Goal: Task Accomplishment & Management: Manage account settings

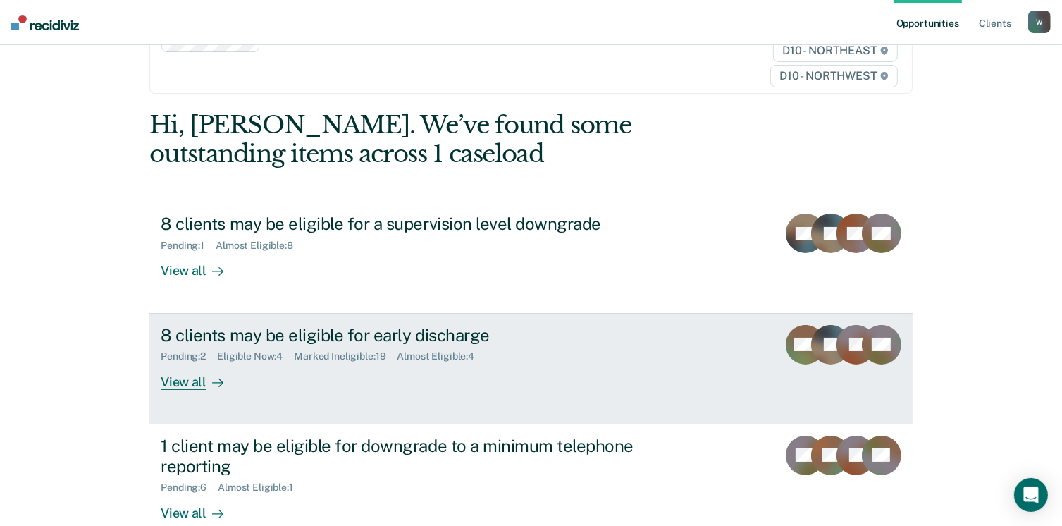
scroll to position [141, 0]
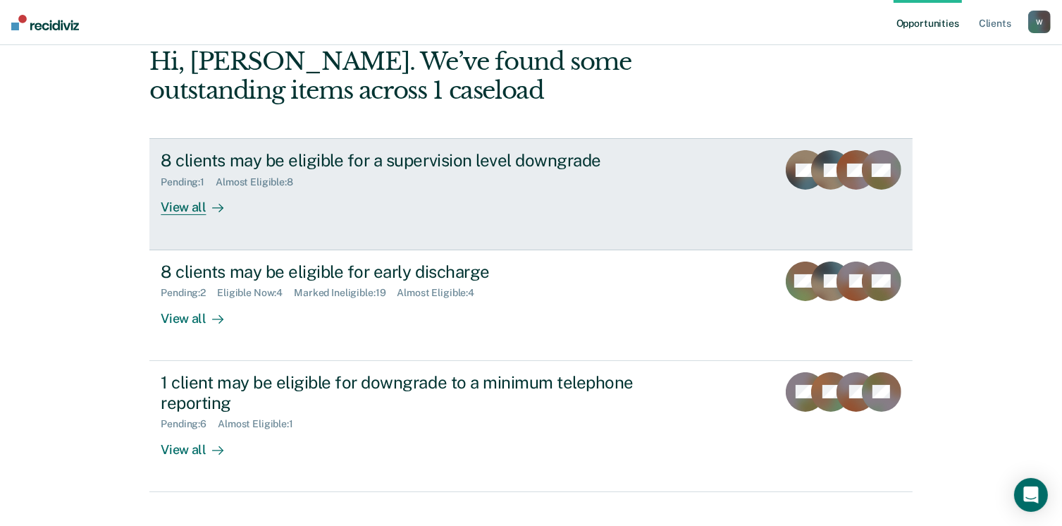
click at [282, 190] on div "8 clients may be eligible for a supervision level downgrade Pending : 1 Almost …" at bounding box center [425, 182] width 529 height 65
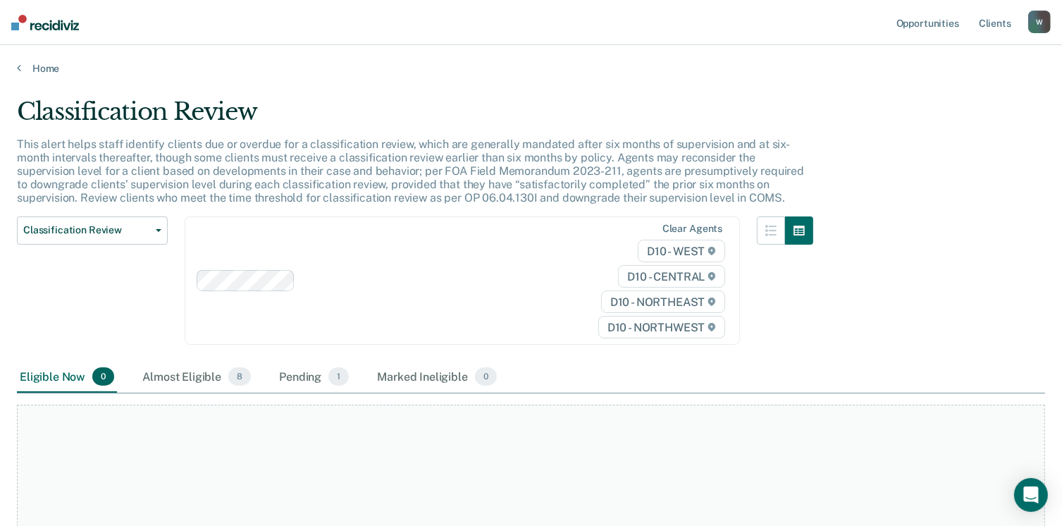
scroll to position [141, 0]
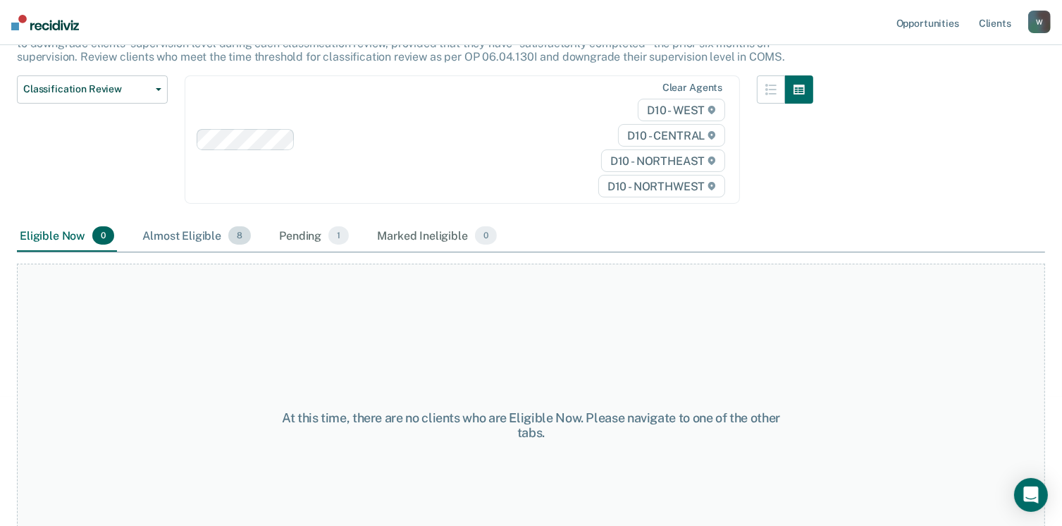
click at [187, 242] on div "Almost Eligible 8" at bounding box center [197, 236] width 114 height 31
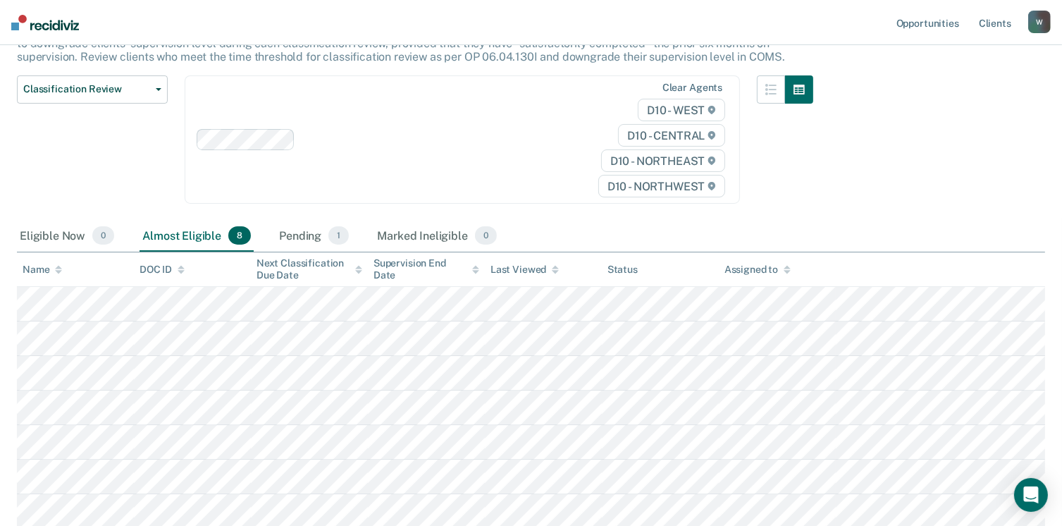
scroll to position [278, 0]
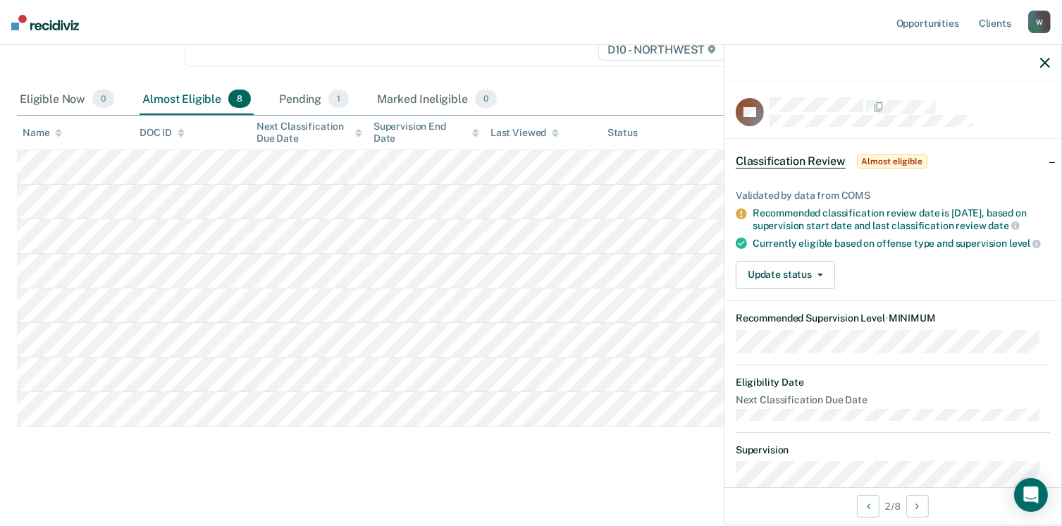
click at [1053, 70] on div at bounding box center [893, 62] width 337 height 35
click at [1049, 67] on icon "button" at bounding box center [1045, 63] width 10 height 10
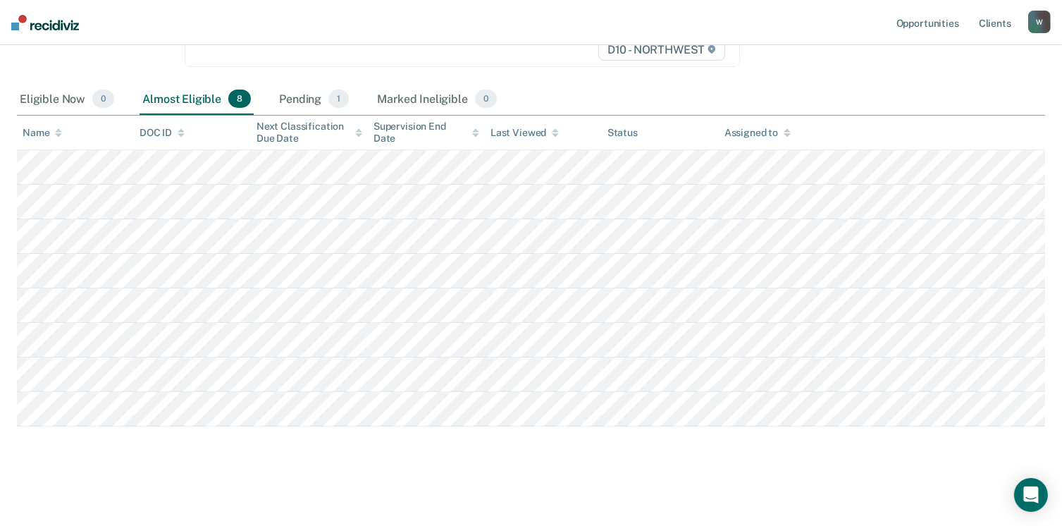
click at [72, 23] on img at bounding box center [45, 23] width 68 height 16
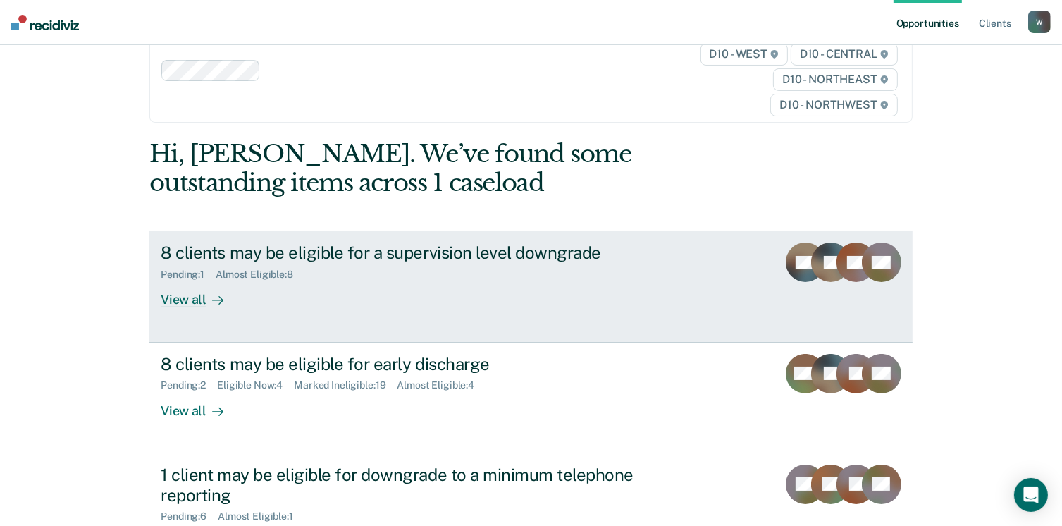
scroll to position [70, 0]
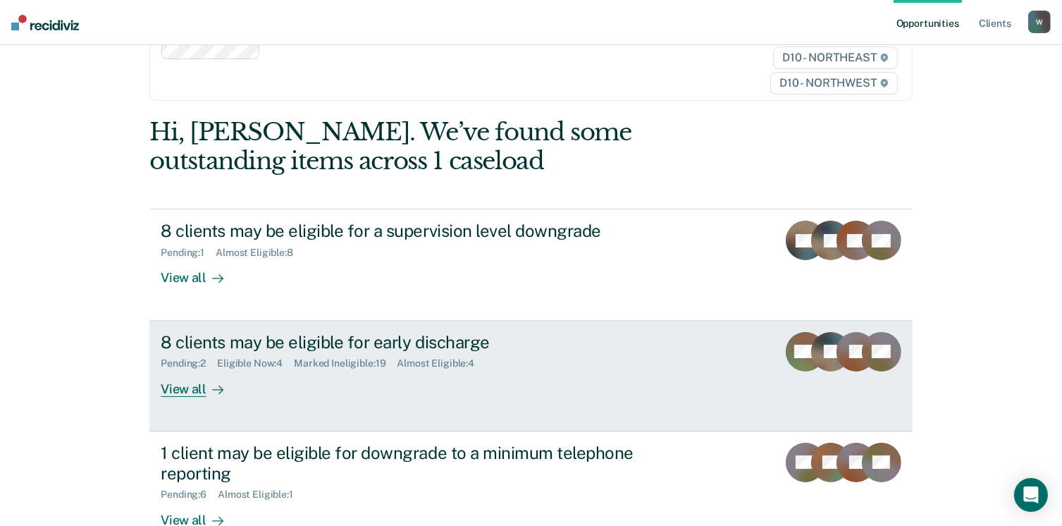
click at [309, 386] on div "8 clients may be eligible for early discharge Pending : 2 Eligible Now : 4 Mark…" at bounding box center [425, 364] width 529 height 65
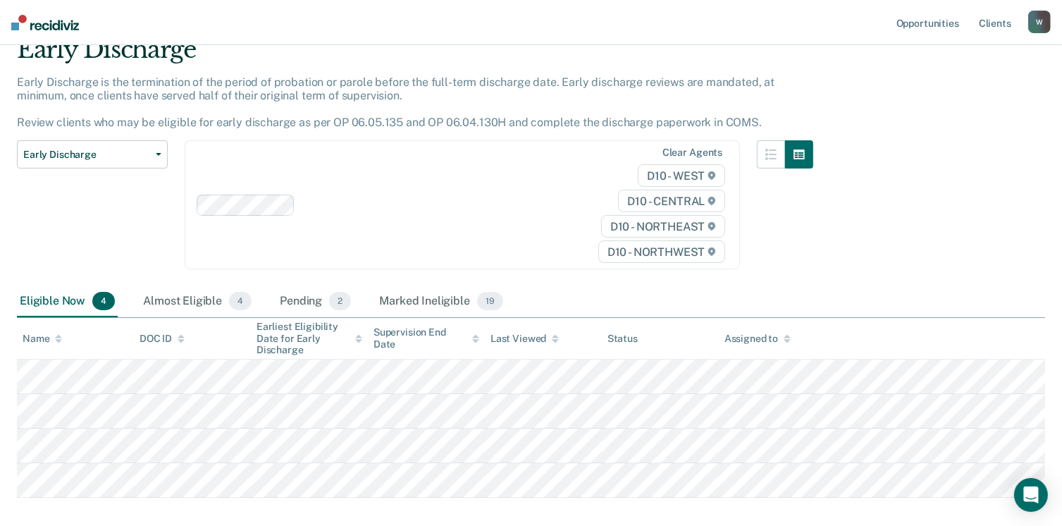
scroll to position [133, 0]
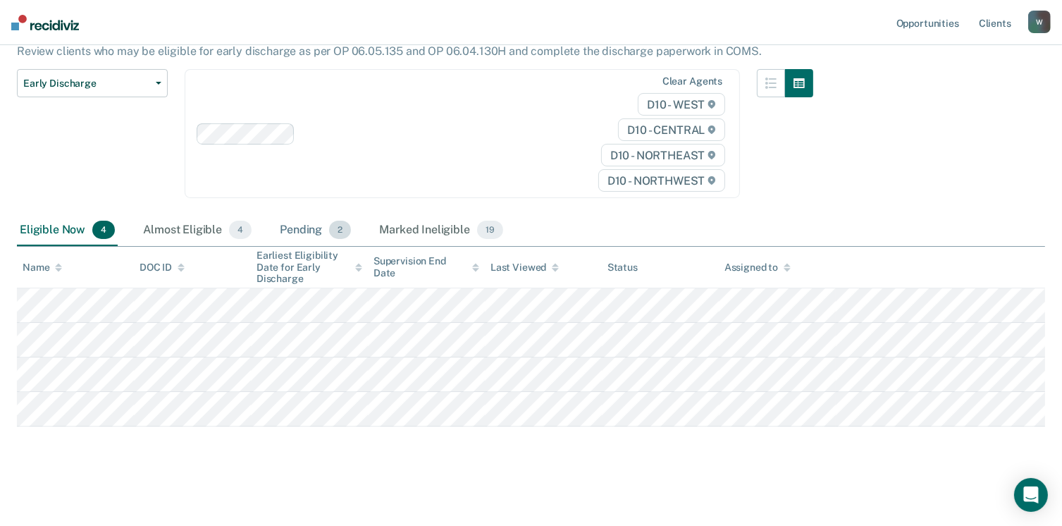
click at [298, 226] on div "Pending 2" at bounding box center [315, 230] width 77 height 31
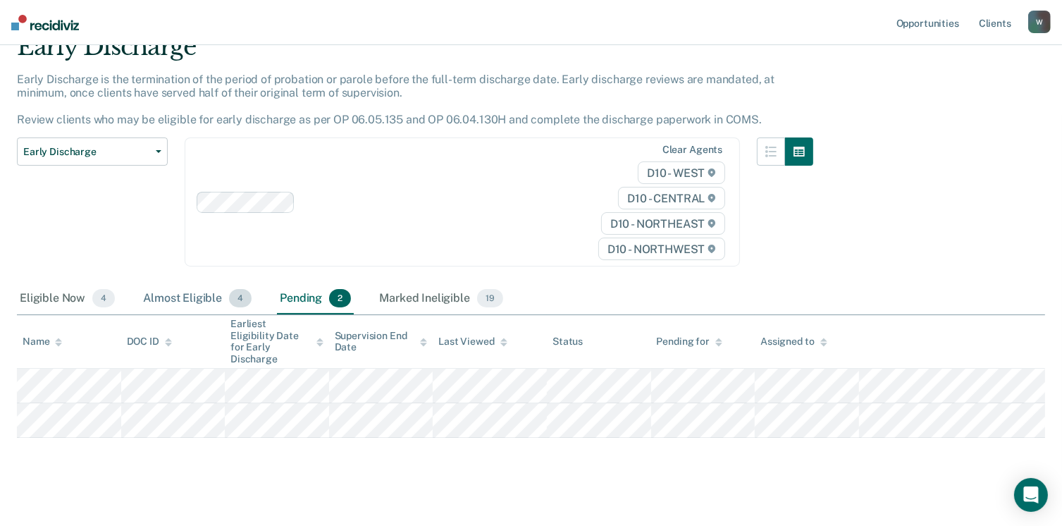
click at [216, 291] on div "Almost Eligible 4" at bounding box center [197, 298] width 114 height 31
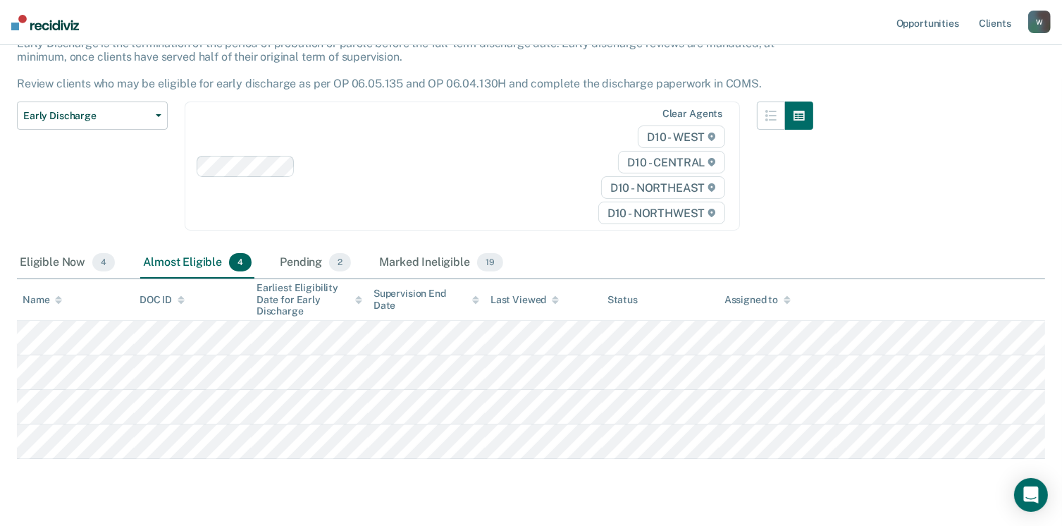
scroll to position [133, 0]
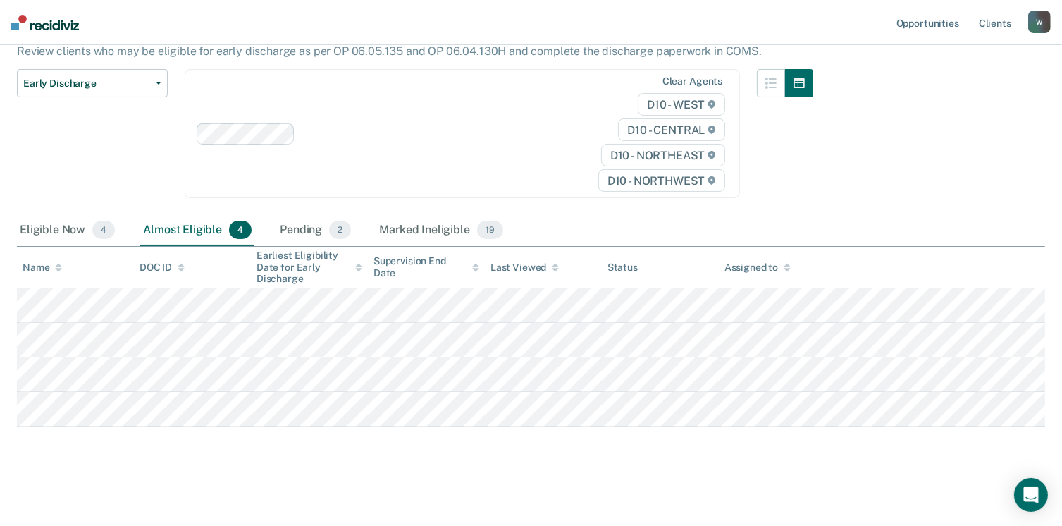
click at [66, 247] on th "Name" at bounding box center [75, 268] width 117 height 42
click at [66, 230] on div "Eligible Now 4" at bounding box center [67, 230] width 101 height 31
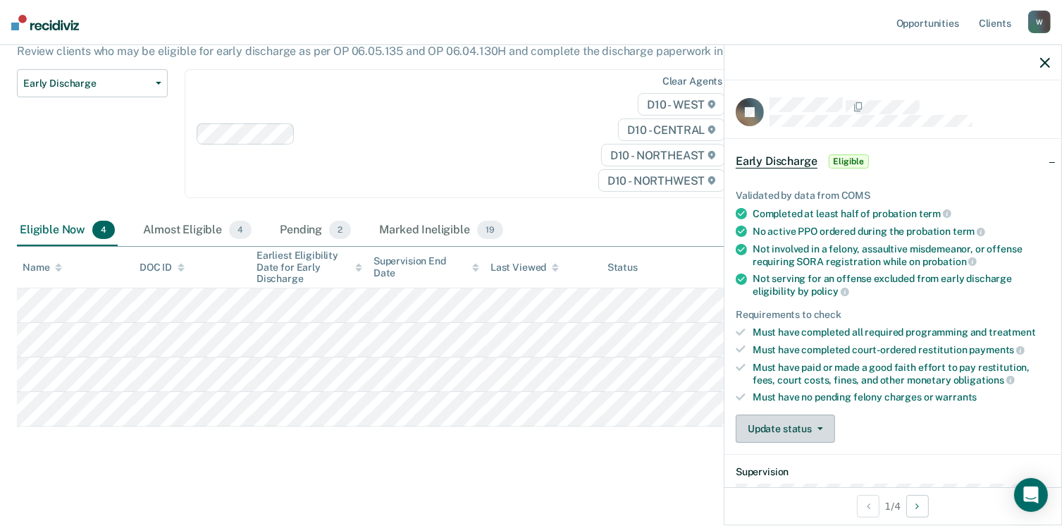
click at [796, 416] on button "Update status" at bounding box center [785, 428] width 99 height 28
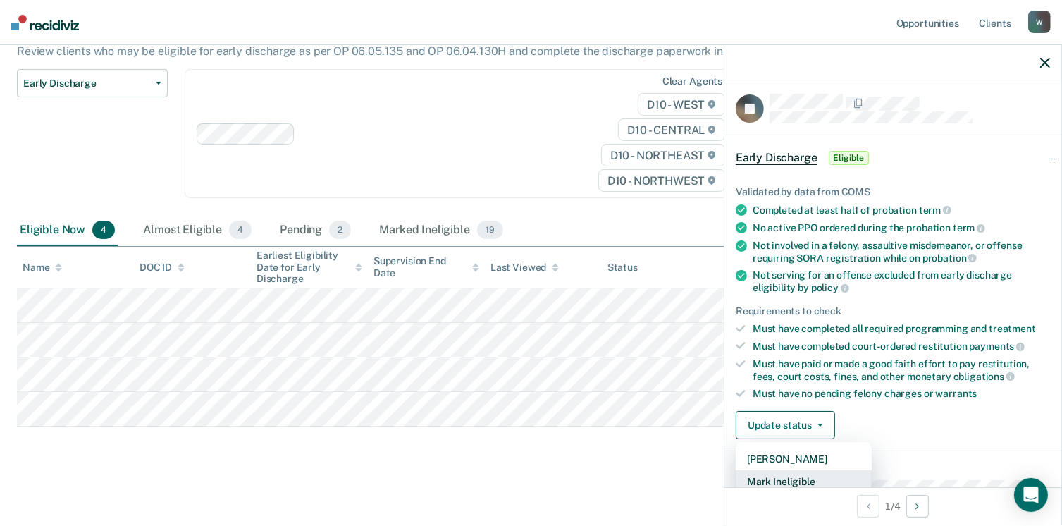
click at [806, 476] on button "Mark Ineligible" at bounding box center [804, 481] width 136 height 23
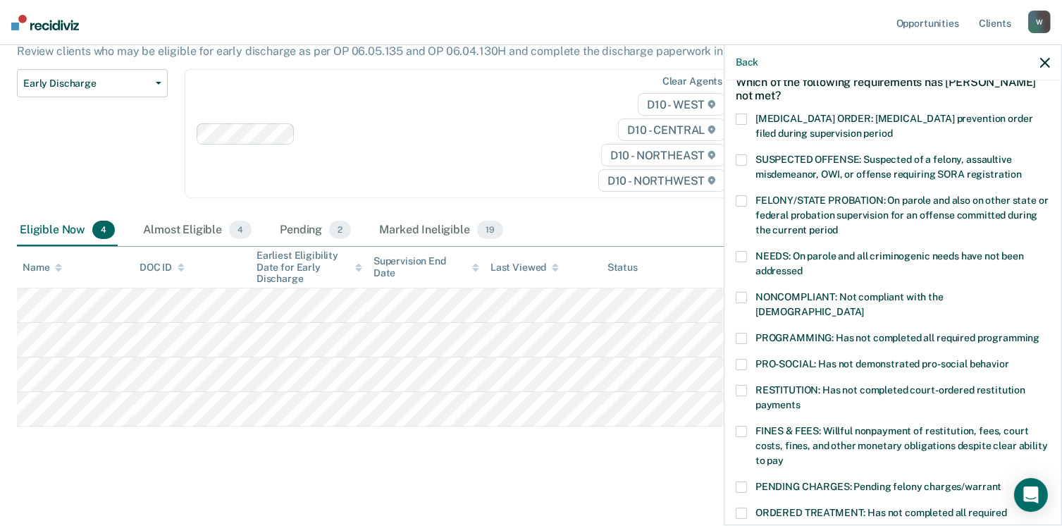
click at [811, 427] on span "FINES & FEES: Willful nonpayment of restitution, fees, court costs, fines, and …" at bounding box center [902, 445] width 292 height 41
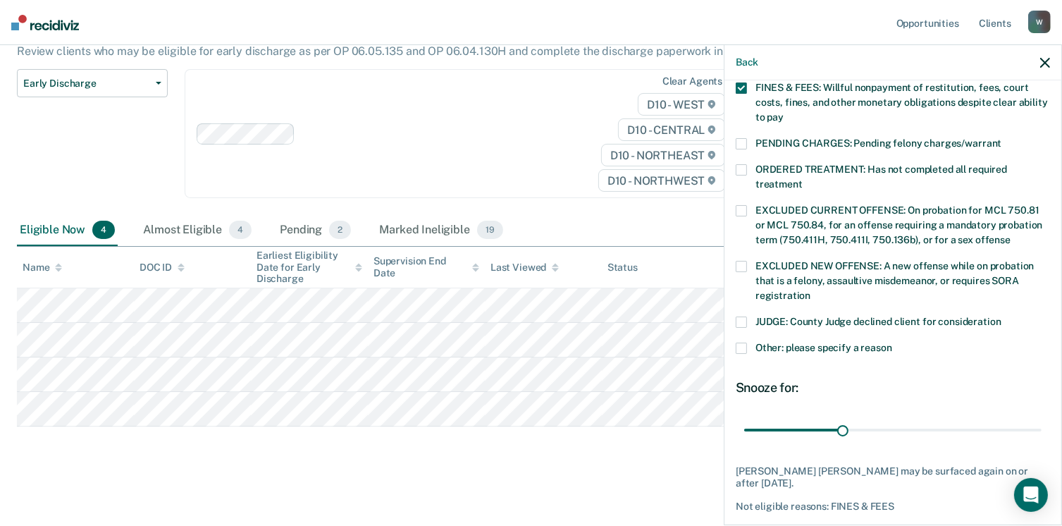
scroll to position [426, 0]
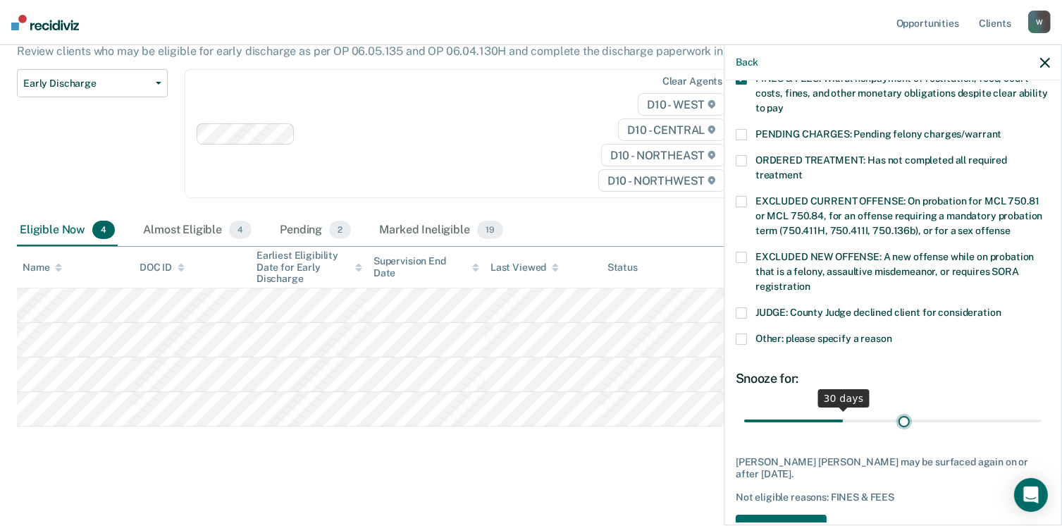
click at [899, 409] on input "range" at bounding box center [892, 421] width 297 height 25
drag, startPoint x: 899, startPoint y: 402, endPoint x: 928, endPoint y: 398, distance: 28.5
type input "59"
click at [929, 409] on input "range" at bounding box center [892, 421] width 297 height 25
click at [807, 514] on button "Save" at bounding box center [781, 528] width 91 height 29
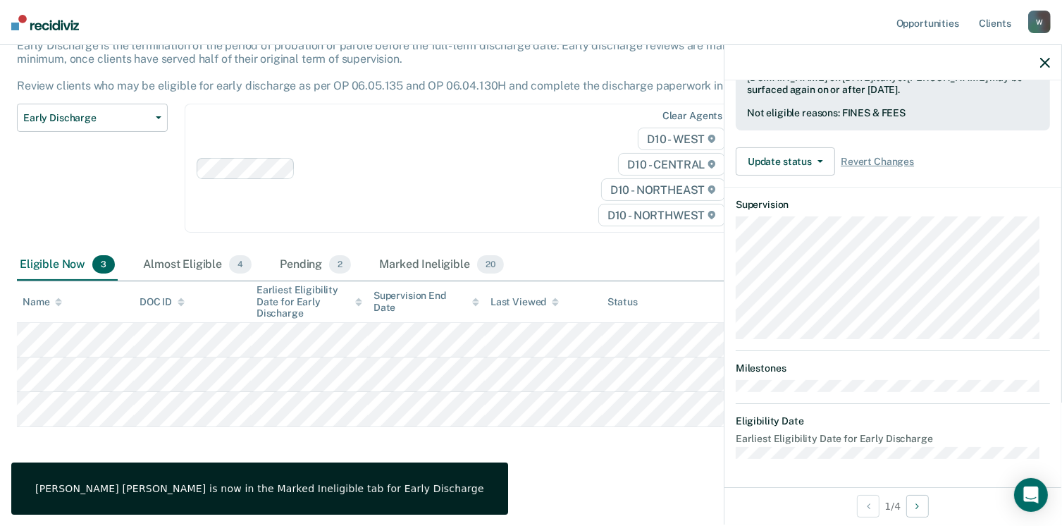
scroll to position [366, 0]
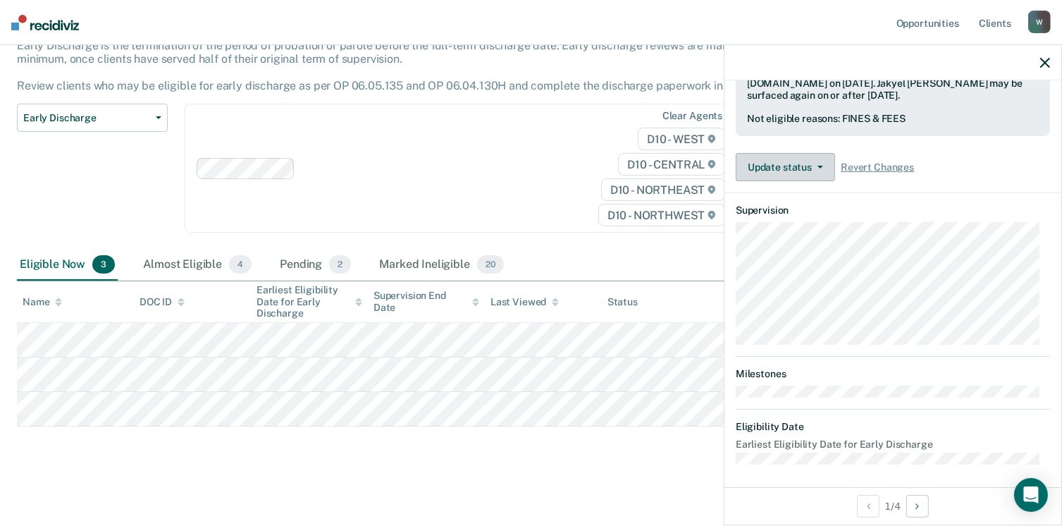
click at [789, 154] on button "Update status" at bounding box center [785, 167] width 99 height 28
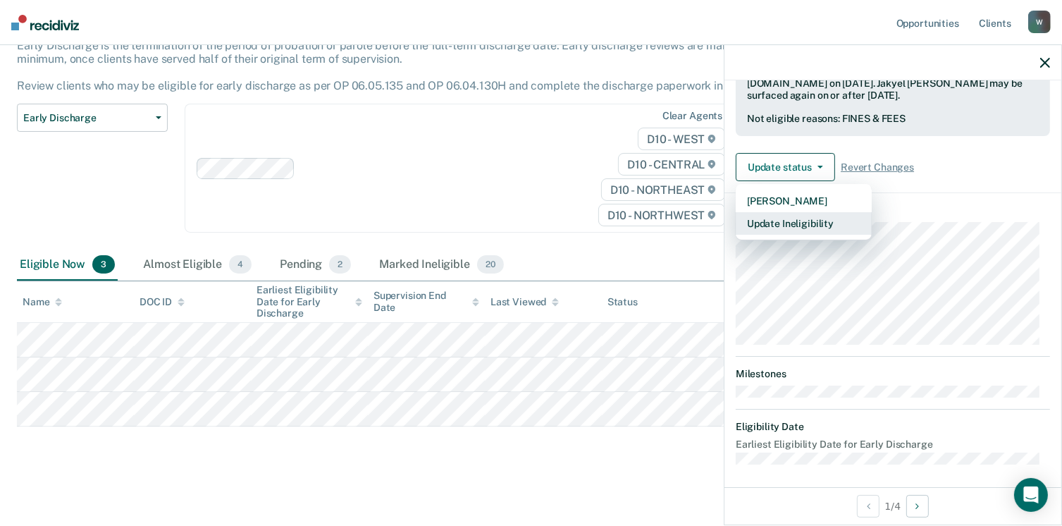
click at [799, 219] on button "Update Ineligibility" at bounding box center [804, 223] width 136 height 23
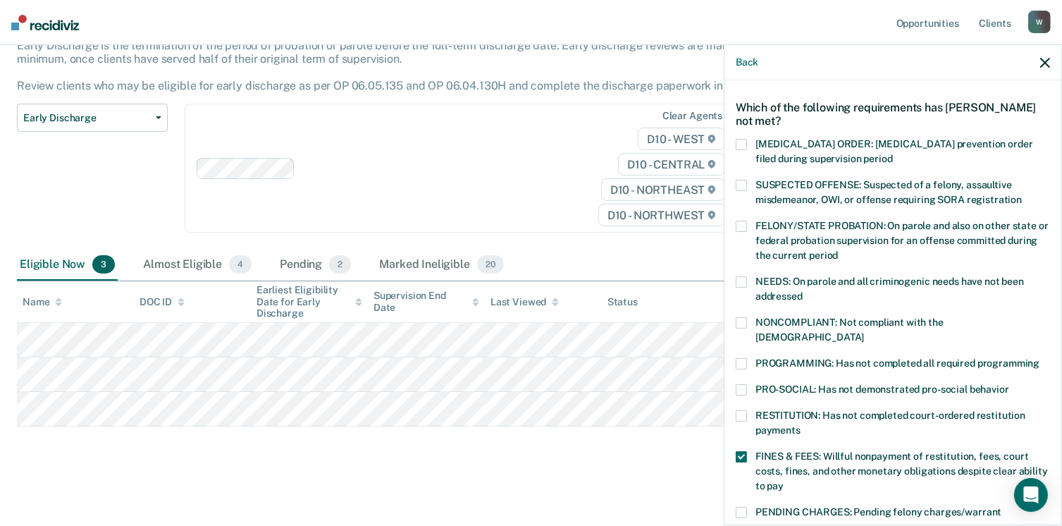
scroll to position [13, 0]
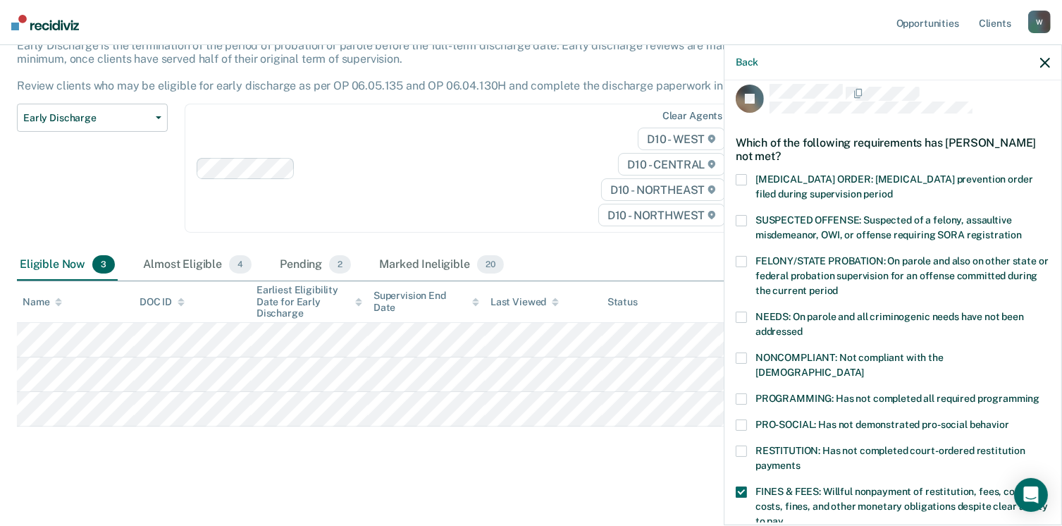
click at [1042, 59] on icon "button" at bounding box center [1045, 63] width 10 height 10
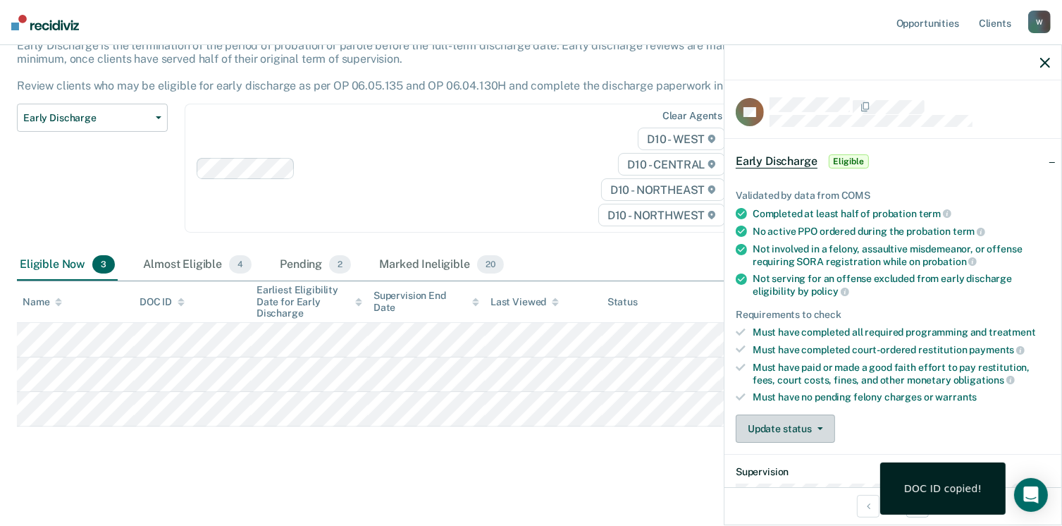
click at [822, 424] on button "Update status" at bounding box center [785, 428] width 99 height 28
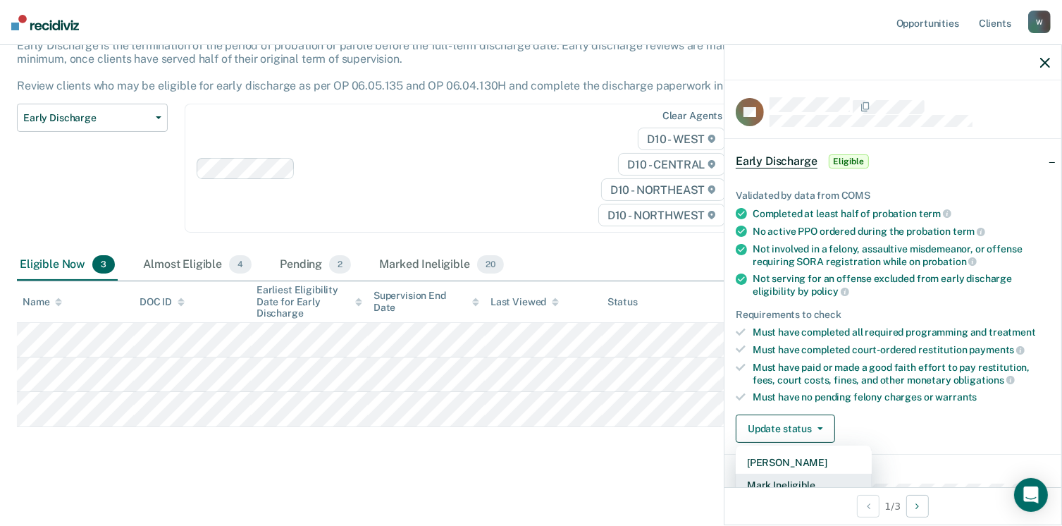
scroll to position [4, 0]
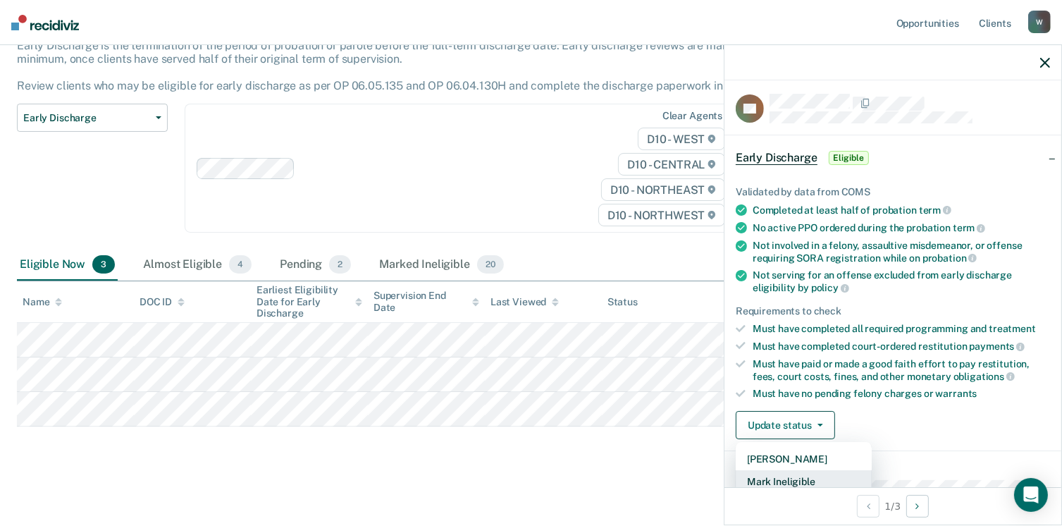
click at [784, 475] on button "Mark Ineligible" at bounding box center [804, 481] width 136 height 23
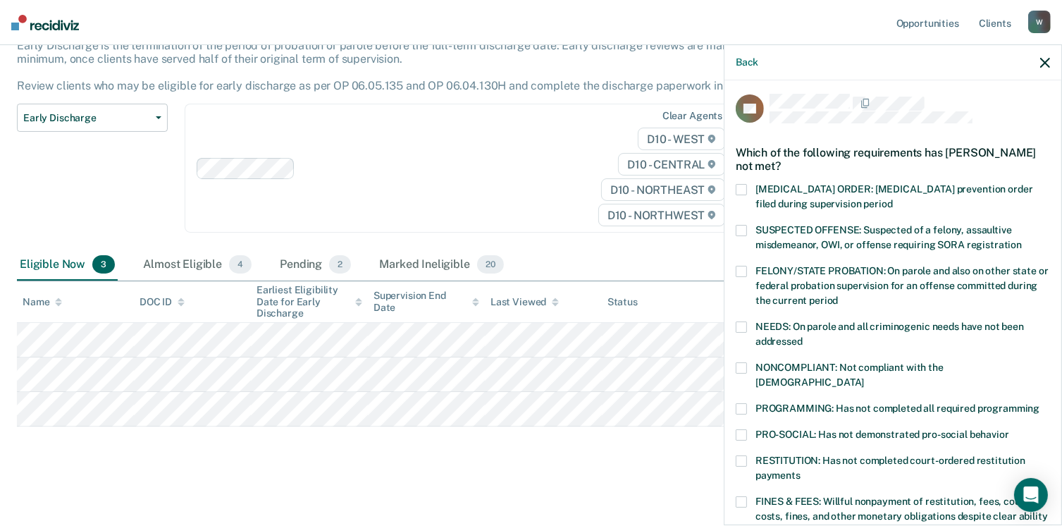
click at [760, 495] on span "FINES & FEES: Willful nonpayment of restitution, fees, court costs, fines, and …" at bounding box center [902, 515] width 292 height 41
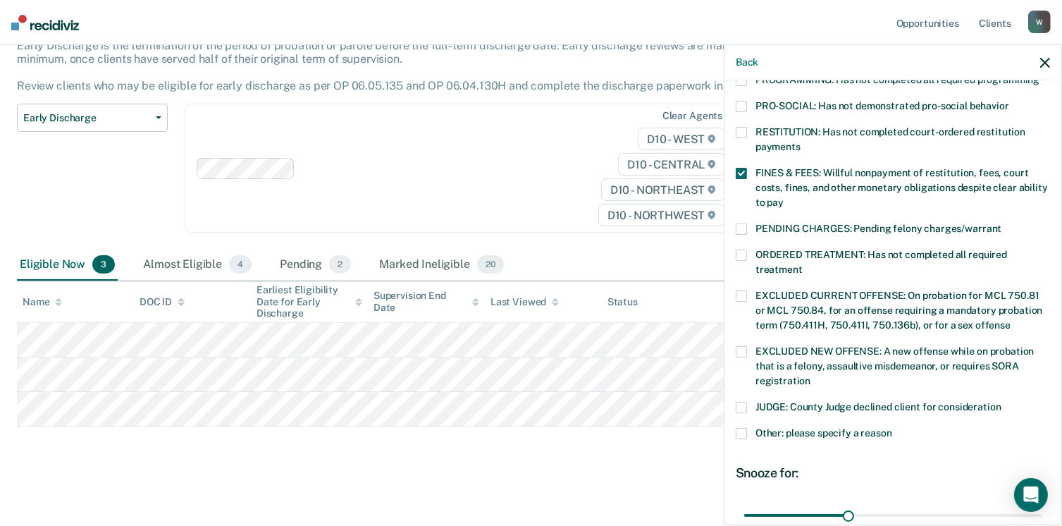
scroll to position [356, 0]
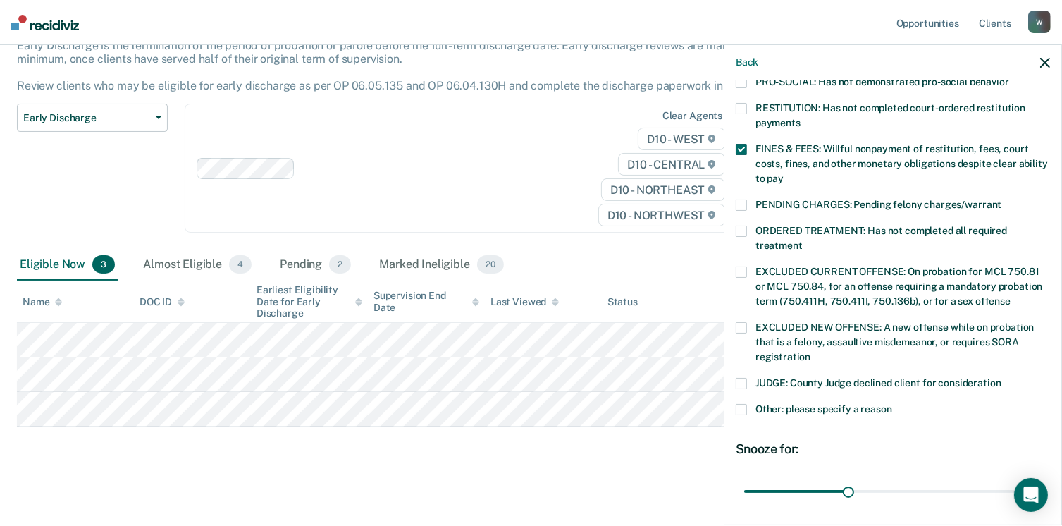
click at [786, 225] on span "ORDERED TREATMENT: Has not completed all required treatment" at bounding box center [882, 238] width 252 height 26
click at [902, 479] on input "range" at bounding box center [892, 491] width 297 height 25
drag, startPoint x: 902, startPoint y: 476, endPoint x: 942, endPoint y: 467, distance: 40.4
type input "60"
click at [942, 479] on input "range" at bounding box center [892, 491] width 297 height 25
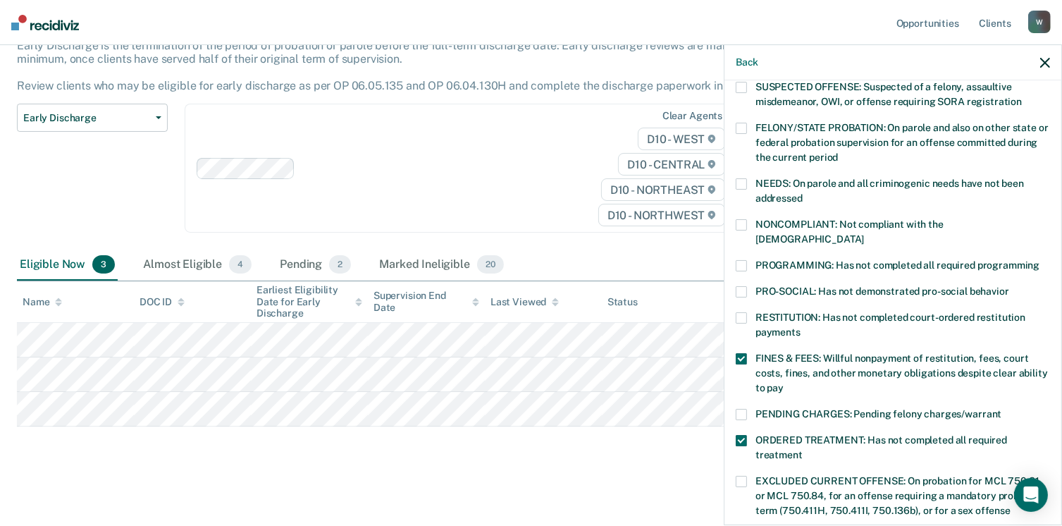
scroll to position [144, 0]
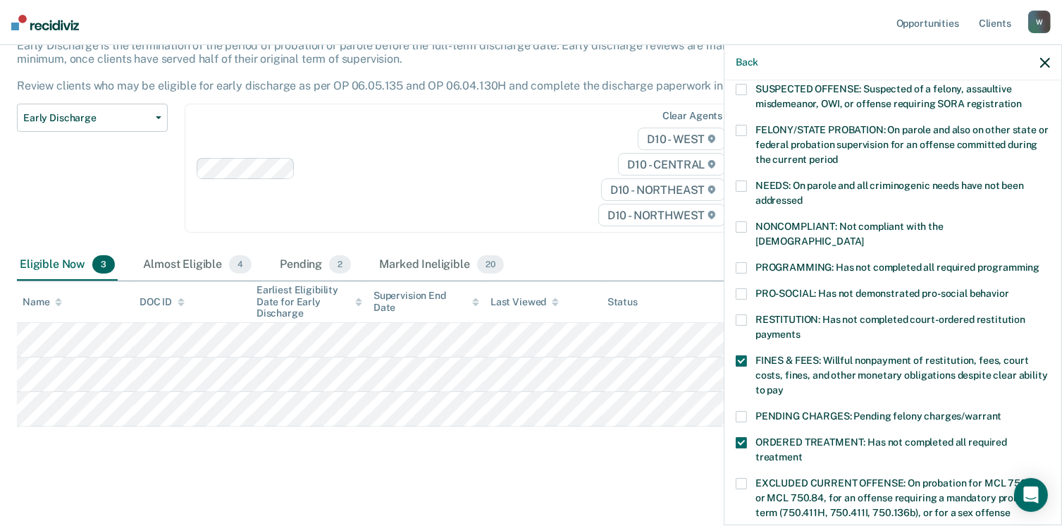
click at [754, 262] on label "PROGRAMMING: Has not completed all required programming" at bounding box center [893, 269] width 314 height 15
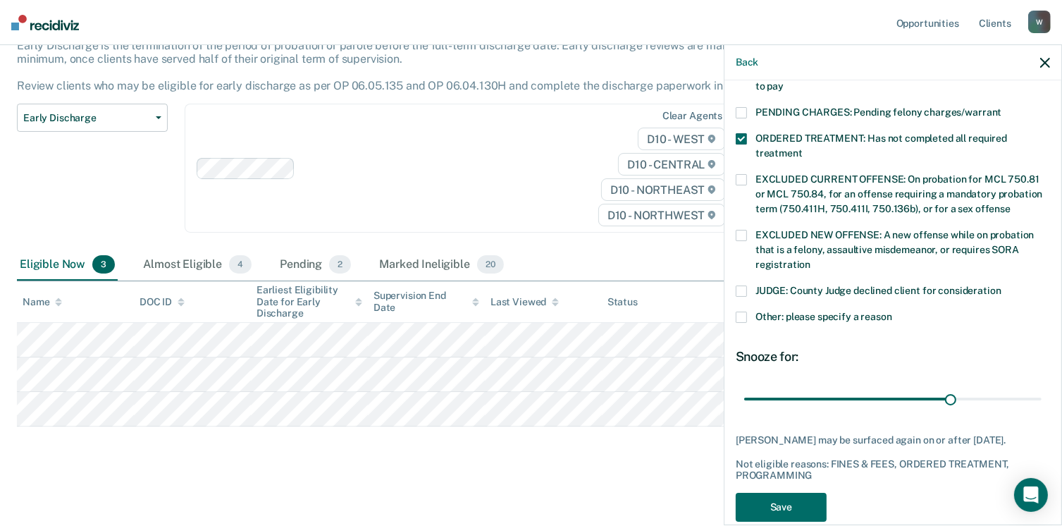
scroll to position [456, 0]
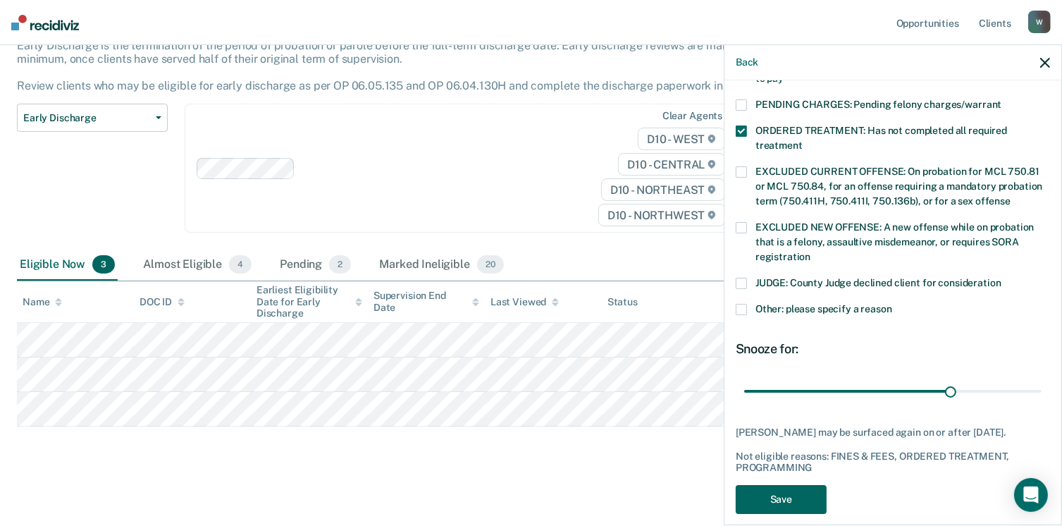
click at [806, 493] on button "Save" at bounding box center [781, 499] width 91 height 29
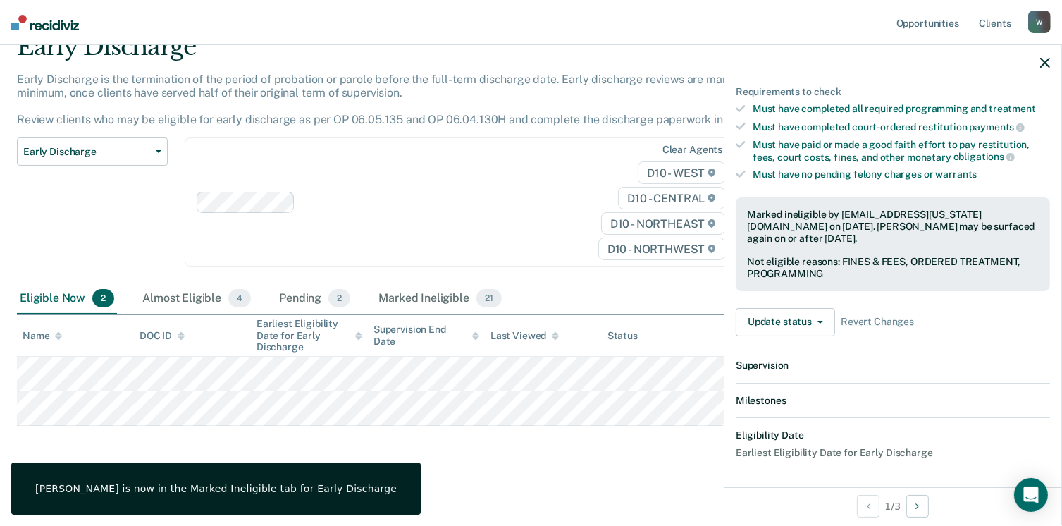
scroll to position [378, 0]
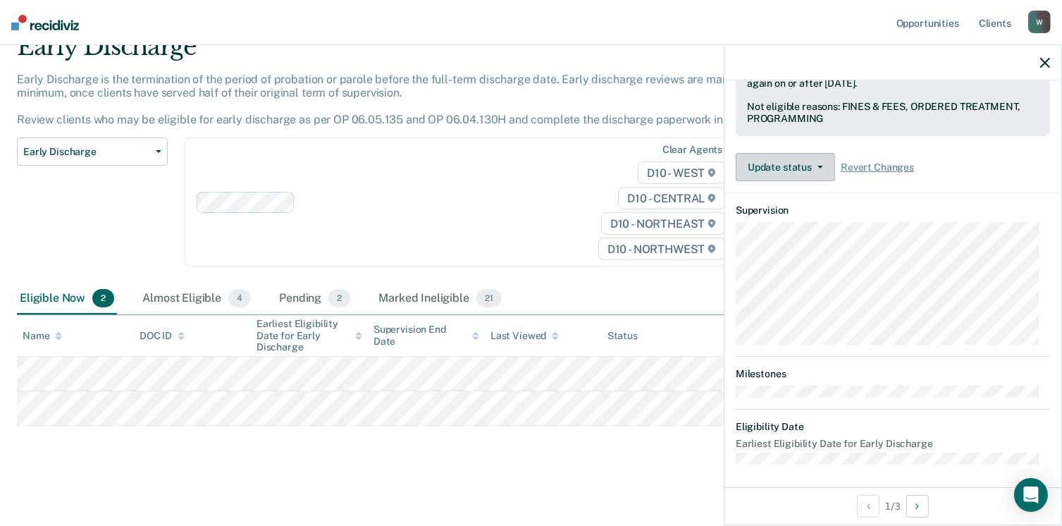
click at [795, 164] on button "Update status" at bounding box center [785, 167] width 99 height 28
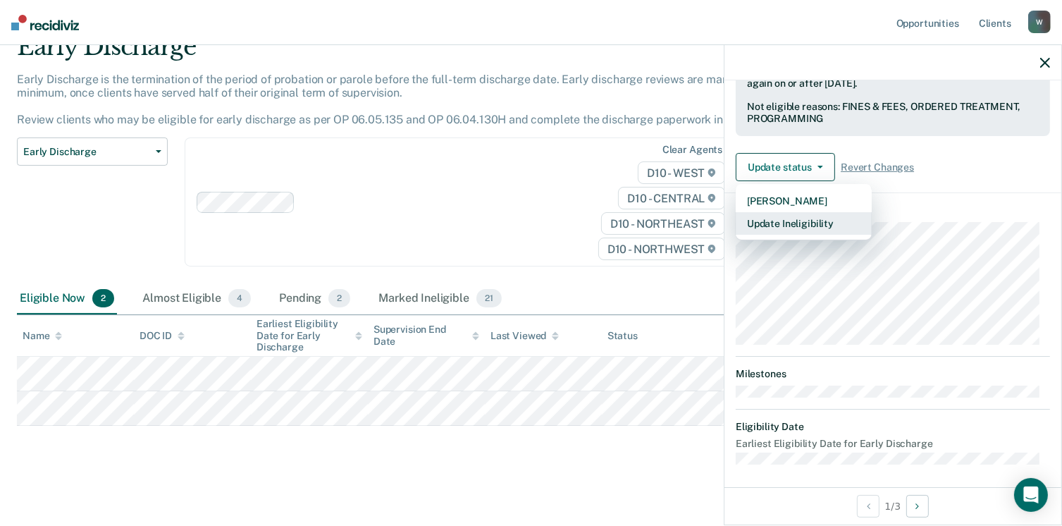
click at [792, 226] on button "Update Ineligibility" at bounding box center [804, 223] width 136 height 23
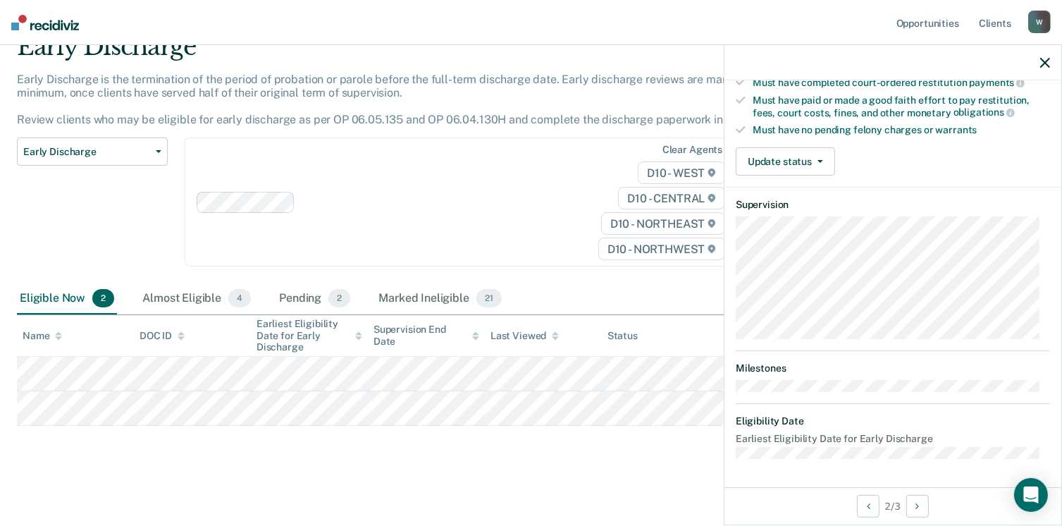
scroll to position [261, 0]
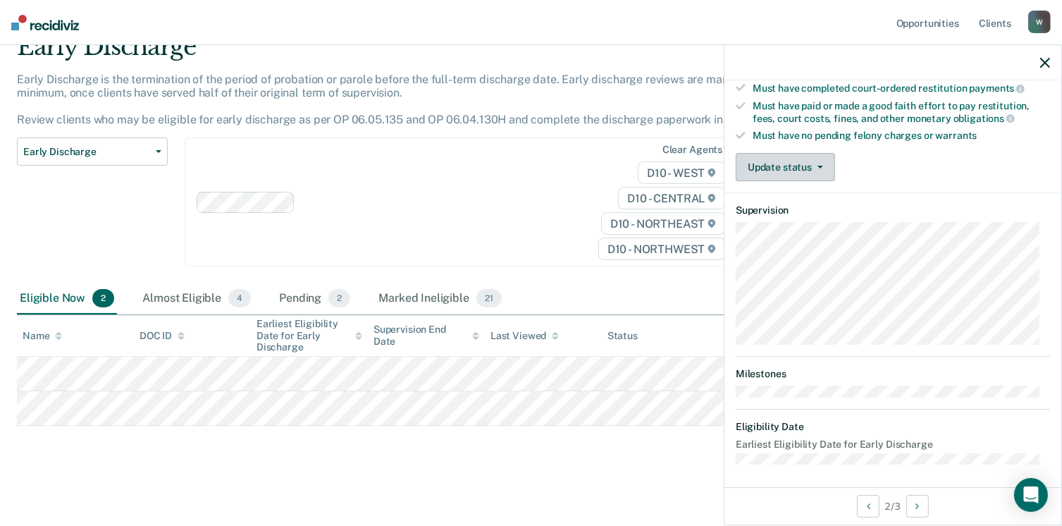
click at [792, 173] on button "Update status" at bounding box center [785, 167] width 99 height 28
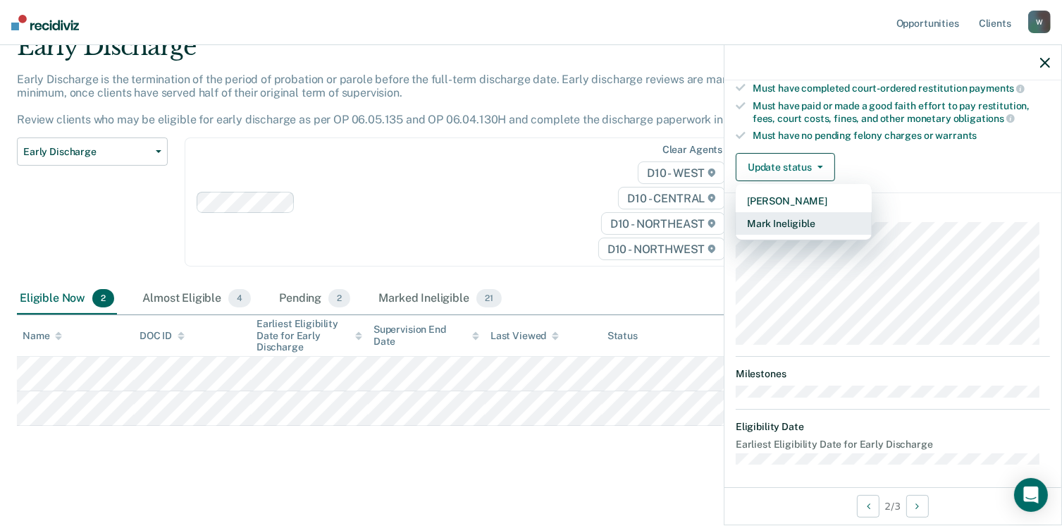
click at [787, 215] on button "Mark Ineligible" at bounding box center [804, 223] width 136 height 23
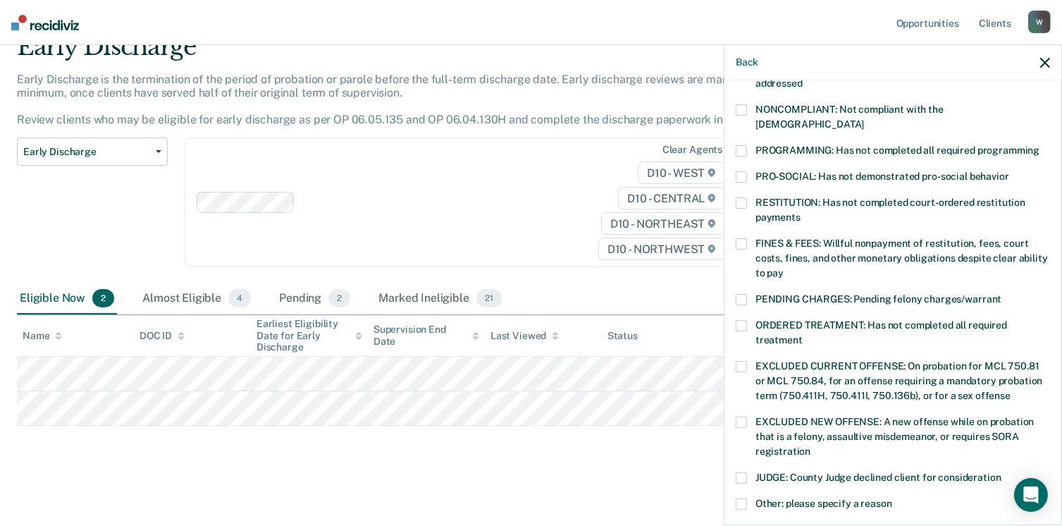
click at [794, 251] on span "FINES & FEES: Willful nonpayment of restitution, fees, court costs, fines, and …" at bounding box center [902, 258] width 292 height 41
click at [803, 144] on span "PROGRAMMING: Has not completed all required programming" at bounding box center [898, 149] width 284 height 11
click at [801, 302] on div "PENDING CHARGES: Pending felony charges/warrant" at bounding box center [893, 307] width 314 height 26
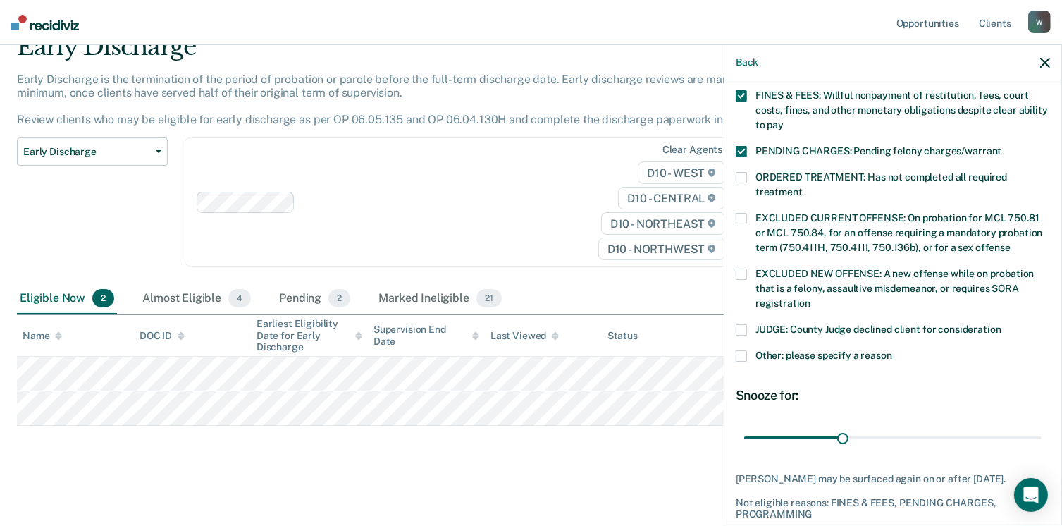
scroll to position [386, 0]
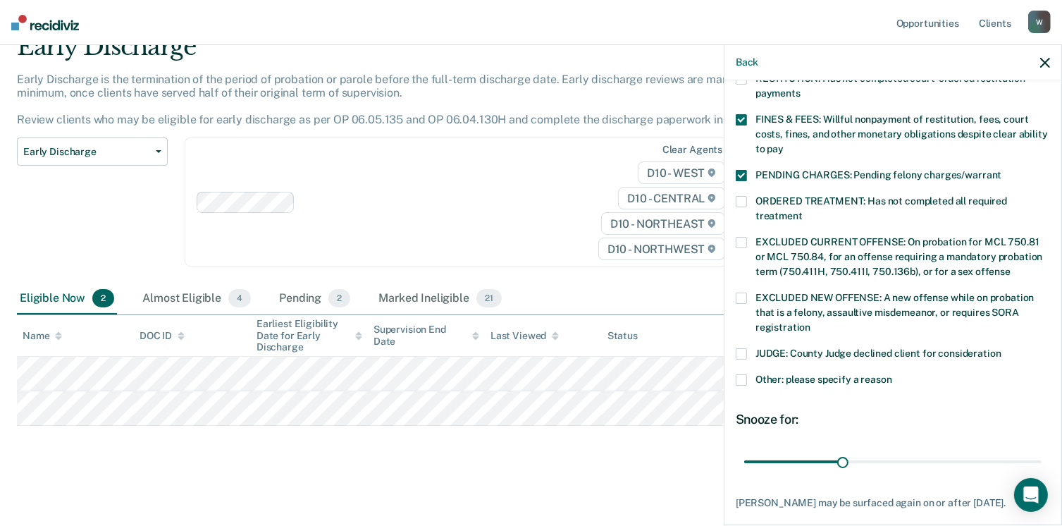
click at [747, 170] on label "PENDING CHARGES: Pending felony charges/warrant" at bounding box center [893, 177] width 314 height 15
click at [750, 202] on label "ORDERED TREATMENT: Has not completed all required treatment" at bounding box center [893, 211] width 314 height 30
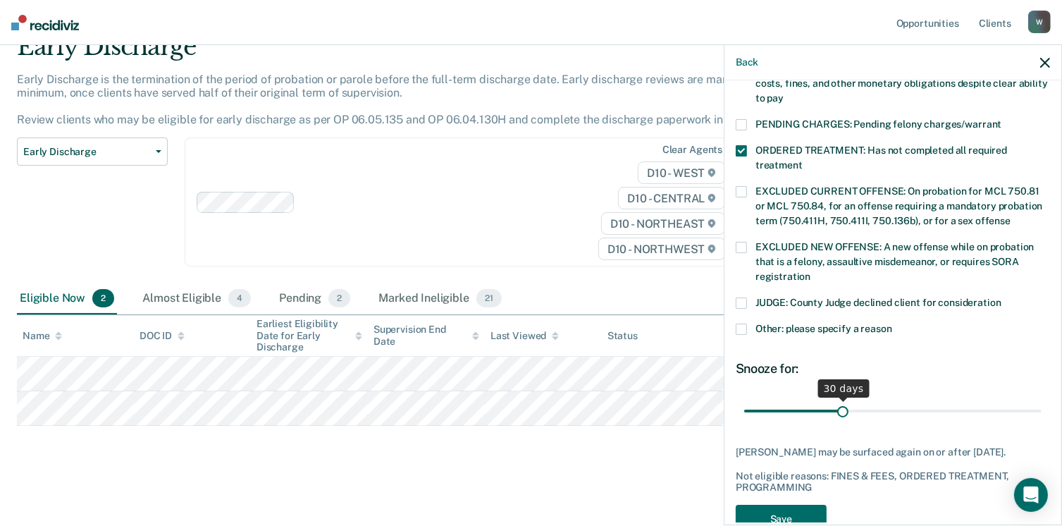
scroll to position [456, 0]
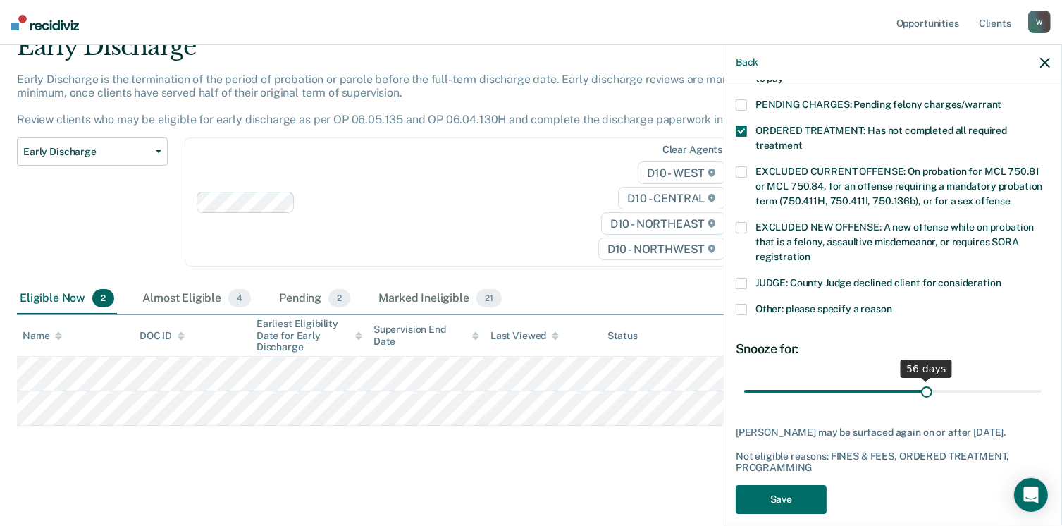
click at [920, 379] on input "range" at bounding box center [892, 391] width 297 height 25
drag, startPoint x: 920, startPoint y: 367, endPoint x: 931, endPoint y: 367, distance: 10.6
type input "60"
click at [931, 379] on input "range" at bounding box center [892, 391] width 297 height 25
click at [795, 486] on button "Save" at bounding box center [781, 499] width 91 height 29
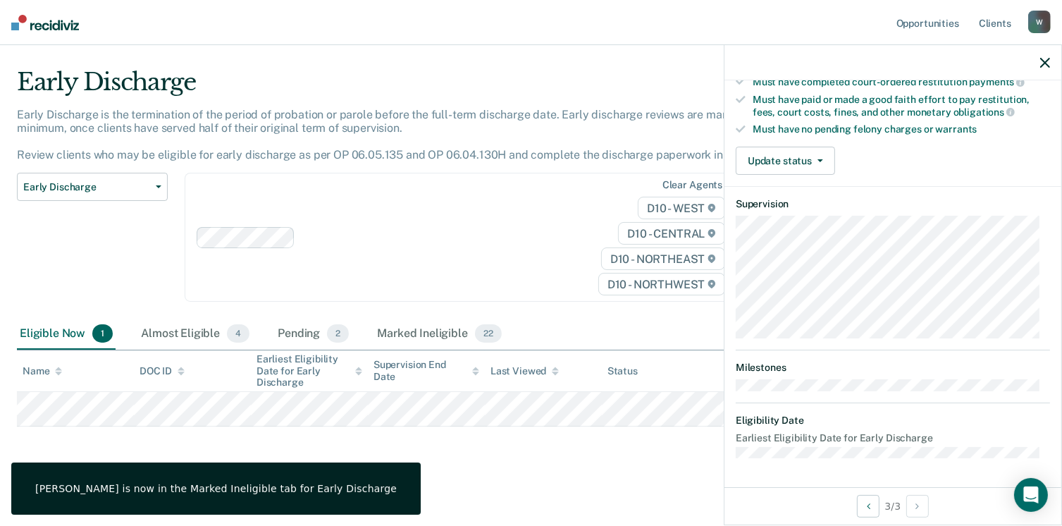
scroll to position [261, 0]
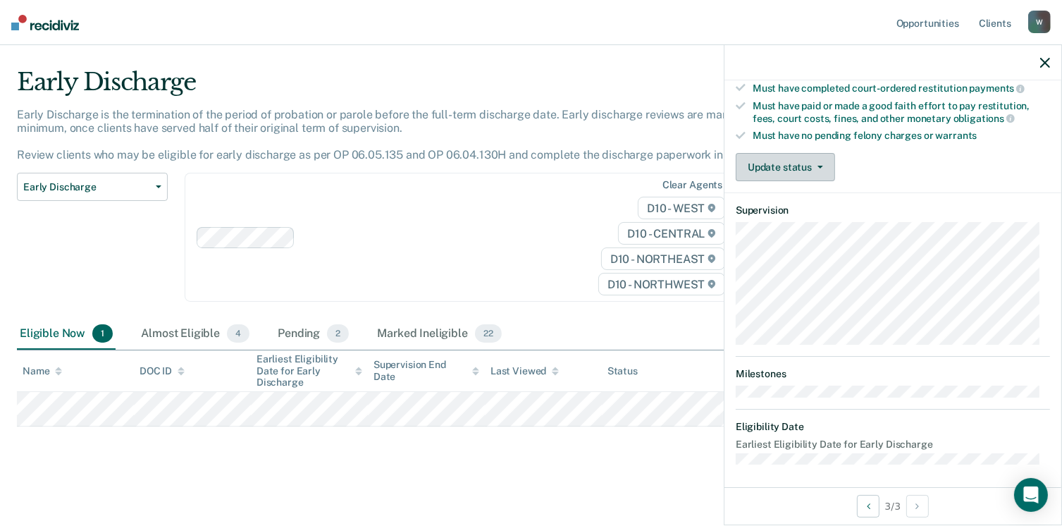
drag, startPoint x: 813, startPoint y: 163, endPoint x: 811, endPoint y: 174, distance: 11.4
click at [813, 166] on span "button" at bounding box center [817, 167] width 11 height 3
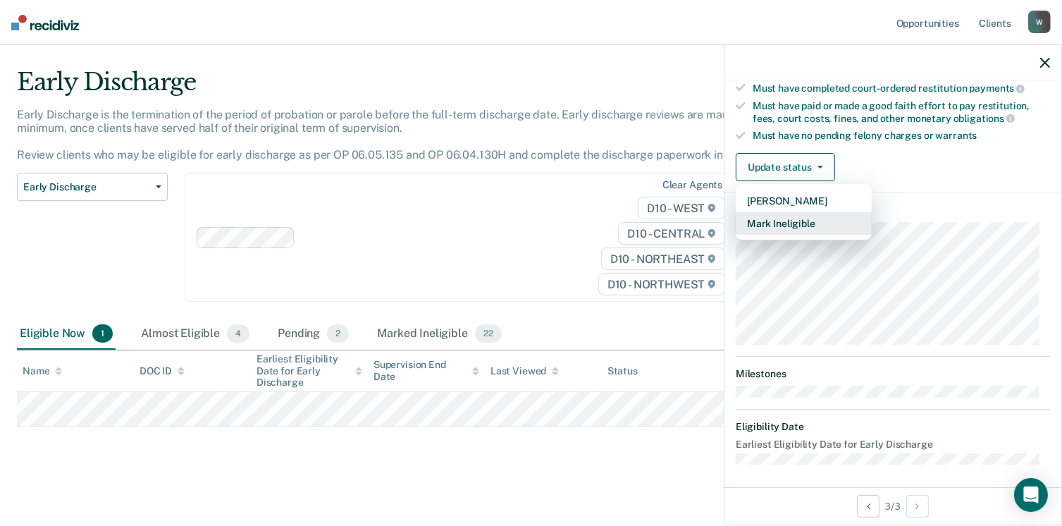
click at [785, 218] on button "Mark Ineligible" at bounding box center [804, 223] width 136 height 23
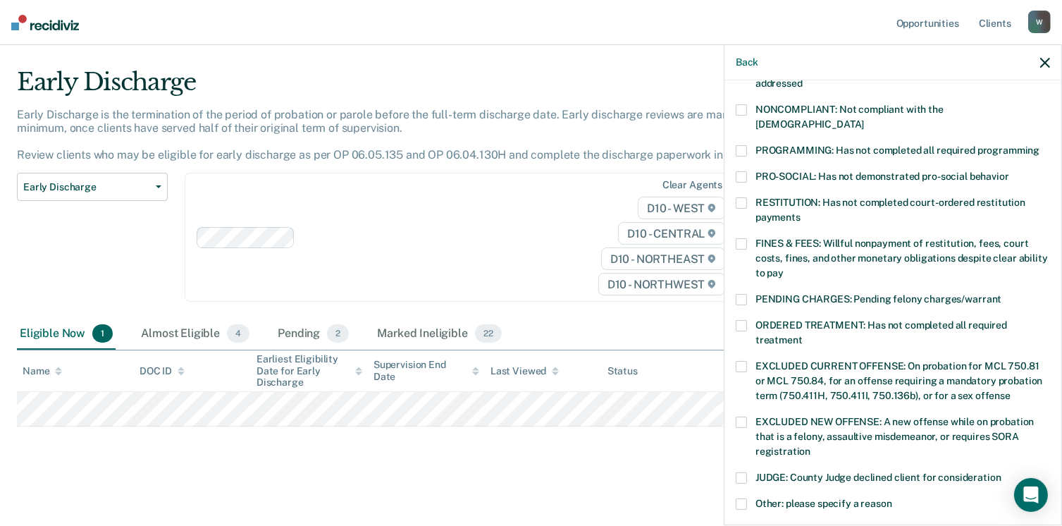
click at [791, 238] on span "FINES & FEES: Willful nonpayment of restitution, fees, court costs, fines, and …" at bounding box center [902, 258] width 292 height 41
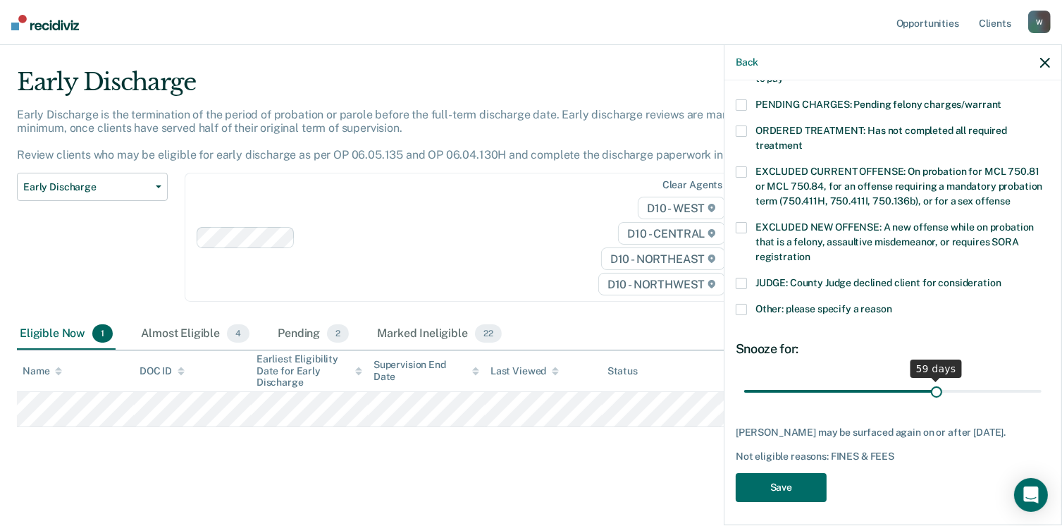
click at [930, 379] on input "range" at bounding box center [892, 391] width 297 height 25
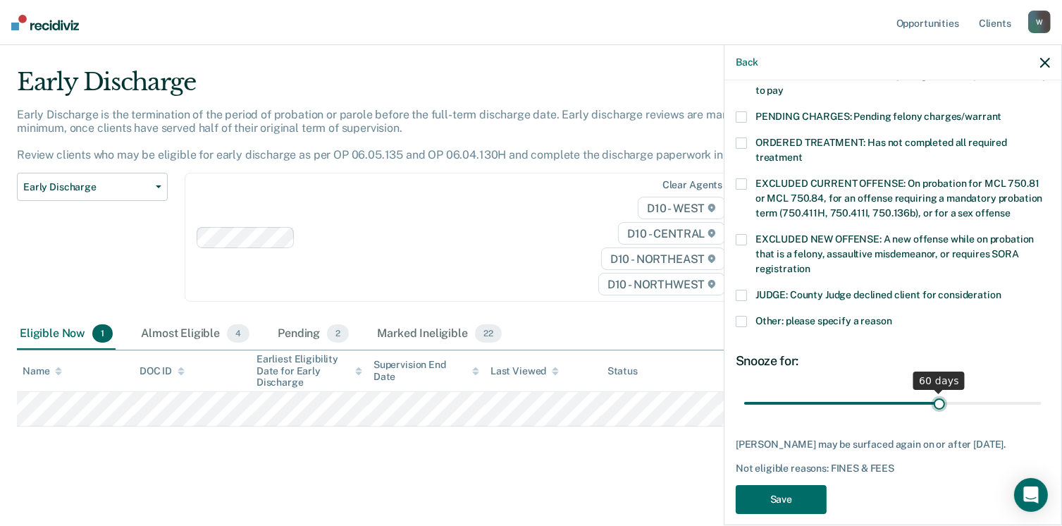
type input "60"
click at [932, 391] on input "range" at bounding box center [892, 403] width 297 height 25
click at [799, 485] on button "Save" at bounding box center [781, 499] width 91 height 29
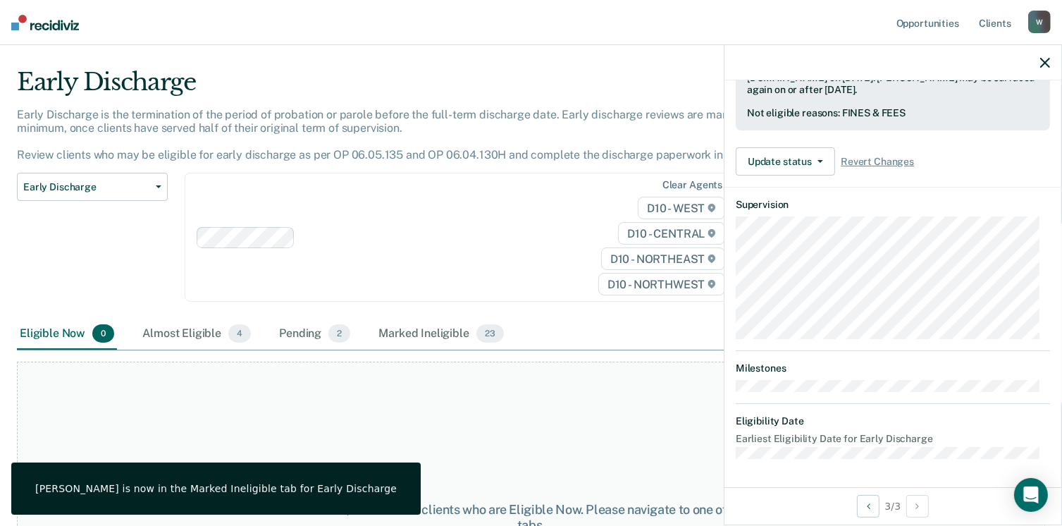
scroll to position [366, 0]
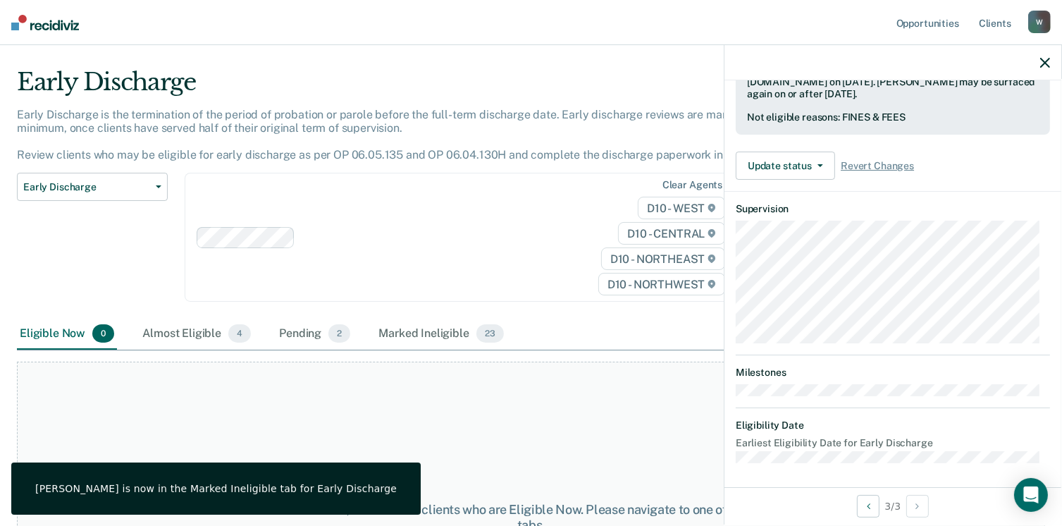
click at [229, 103] on div "Early Discharge" at bounding box center [415, 88] width 796 height 40
click at [132, 63] on main "Early Discharge Early Discharge is the termination of the period of probation o…" at bounding box center [531, 268] width 1062 height 447
click at [136, 78] on div "Early Discharge" at bounding box center [415, 88] width 796 height 40
click at [214, 340] on div "Almost Eligible 4" at bounding box center [197, 334] width 114 height 31
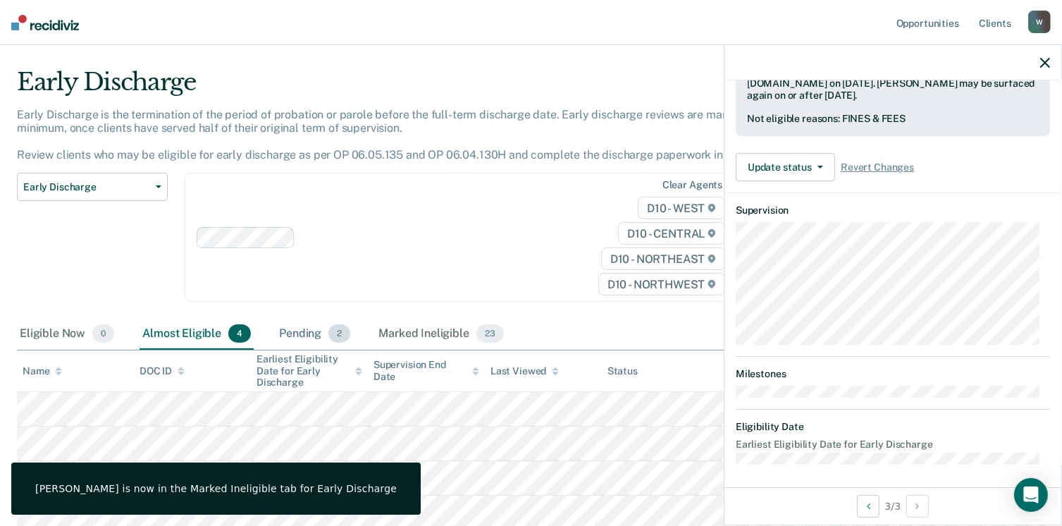
click at [304, 346] on div "Pending 2" at bounding box center [314, 334] width 77 height 31
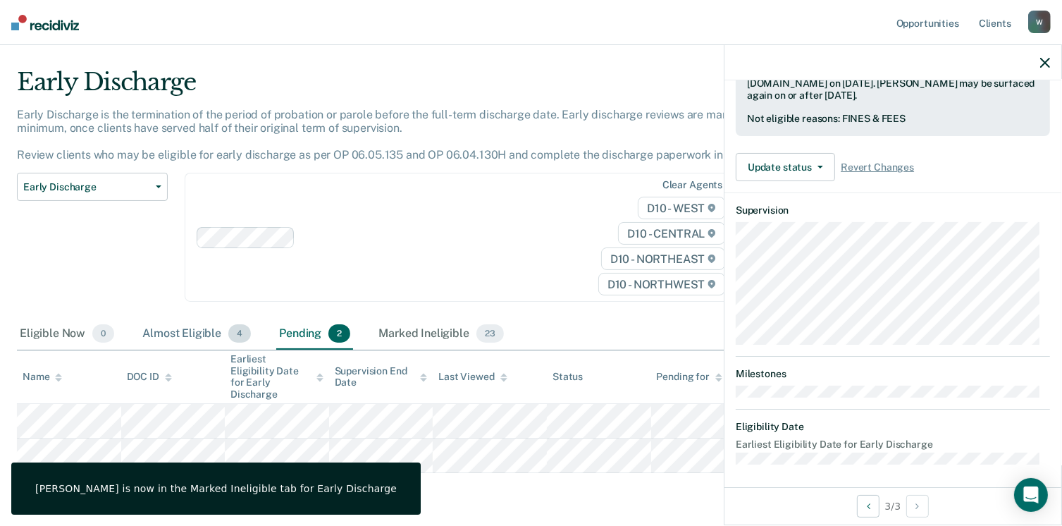
click at [226, 340] on div "Almost Eligible 4" at bounding box center [197, 334] width 114 height 31
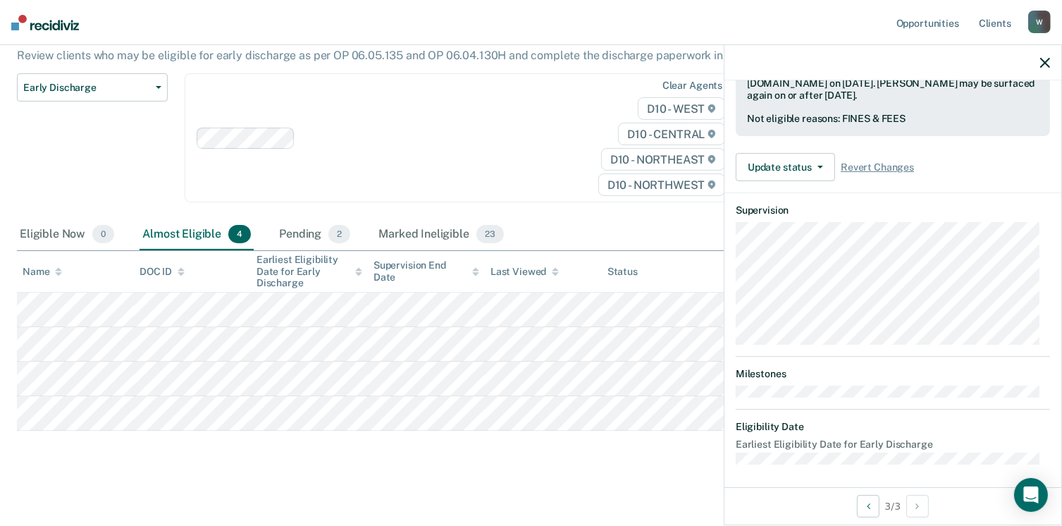
scroll to position [133, 0]
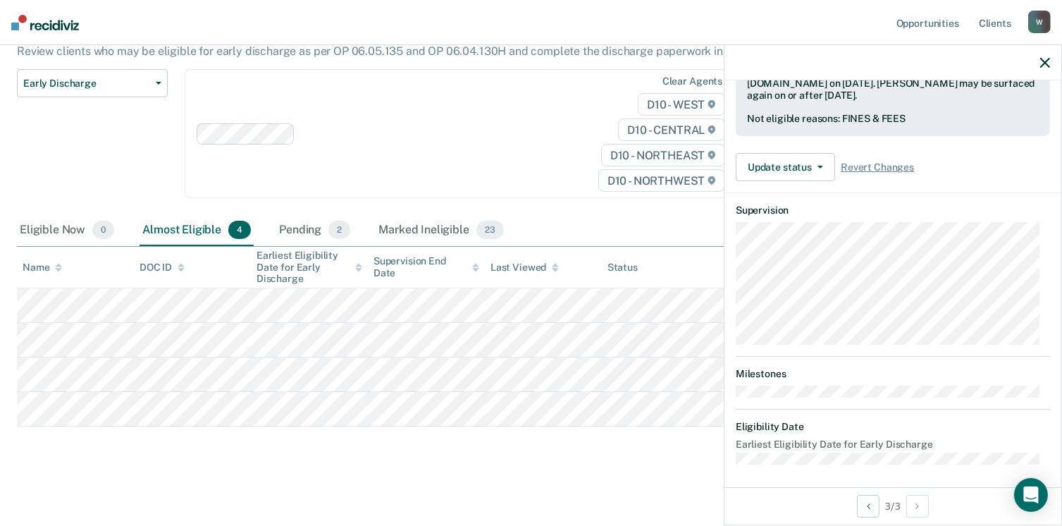
click at [1049, 66] on icon "button" at bounding box center [1045, 63] width 10 height 10
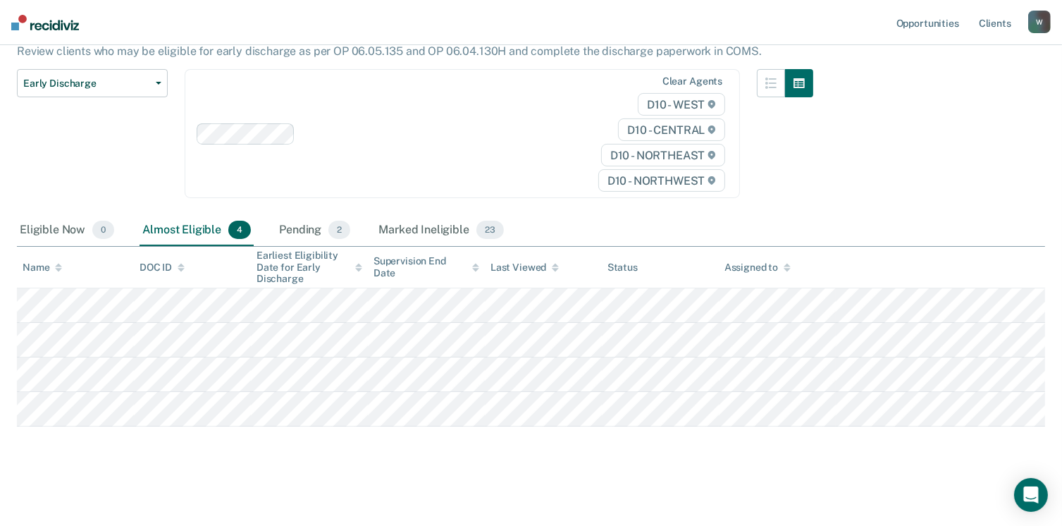
click at [30, 18] on img at bounding box center [45, 23] width 68 height 16
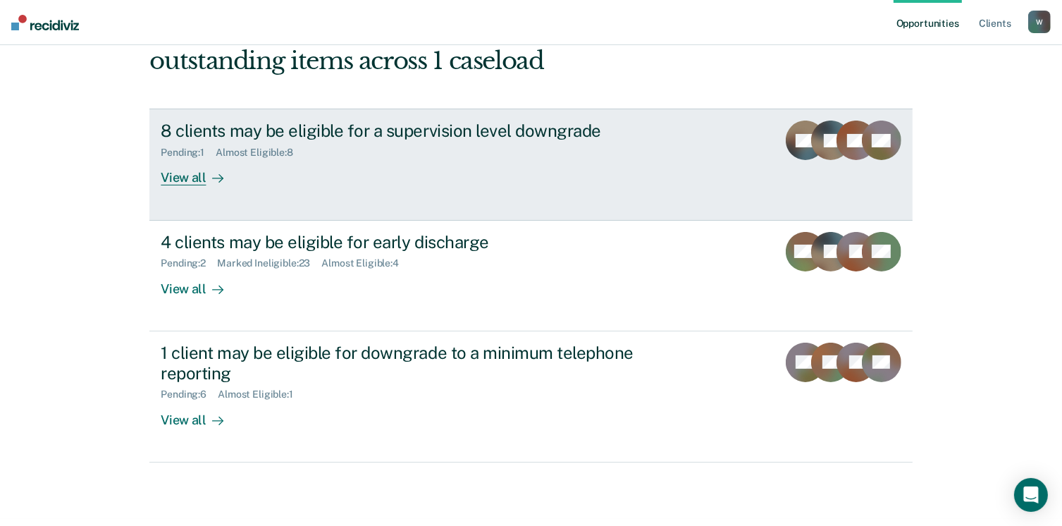
scroll to position [192, 0]
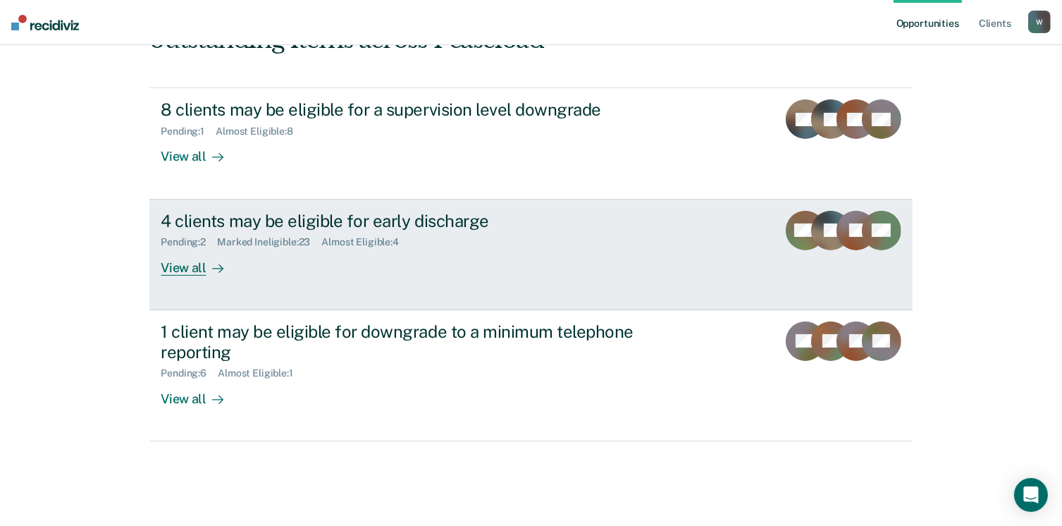
click at [431, 263] on div "4 clients may be eligible for early discharge Pending : 2 Marked Ineligible : 2…" at bounding box center [425, 243] width 529 height 65
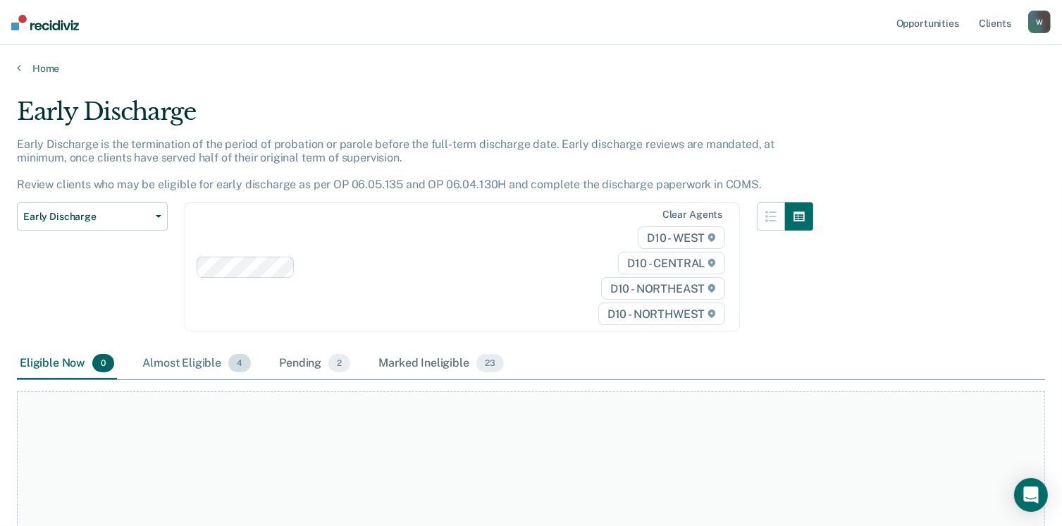
click at [228, 359] on span "4" at bounding box center [239, 363] width 23 height 18
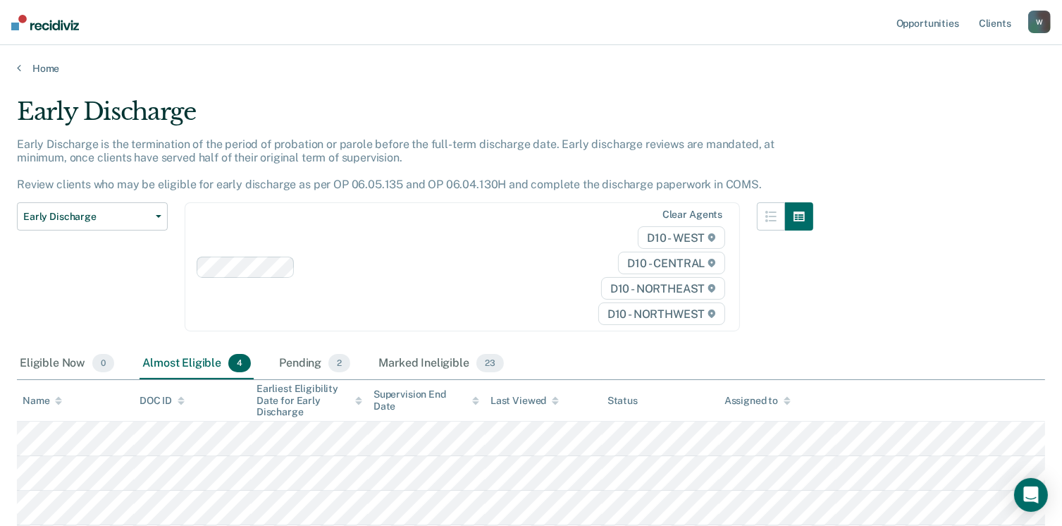
click at [36, 60] on div "Home" at bounding box center [531, 60] width 1062 height 30
click at [38, 68] on link "Home" at bounding box center [531, 68] width 1028 height 13
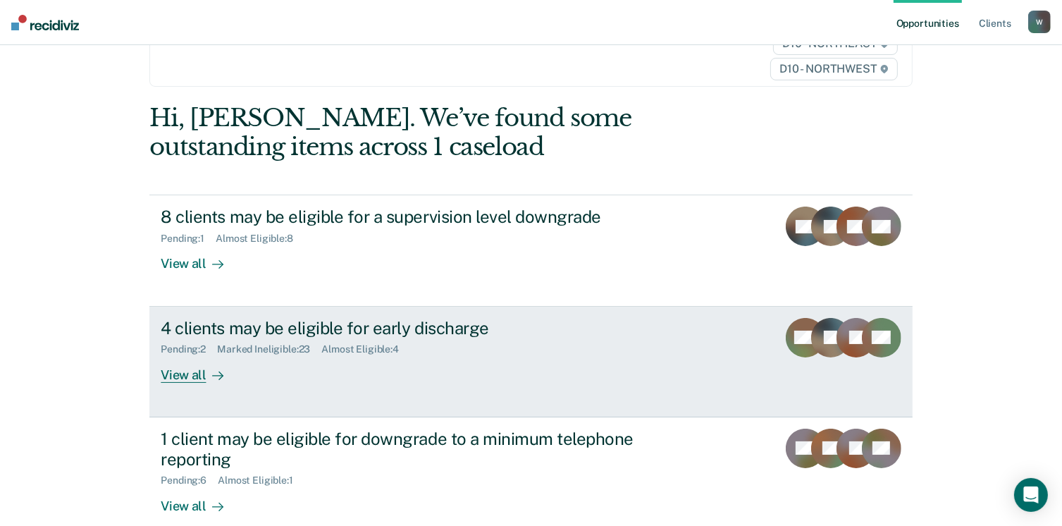
scroll to position [141, 0]
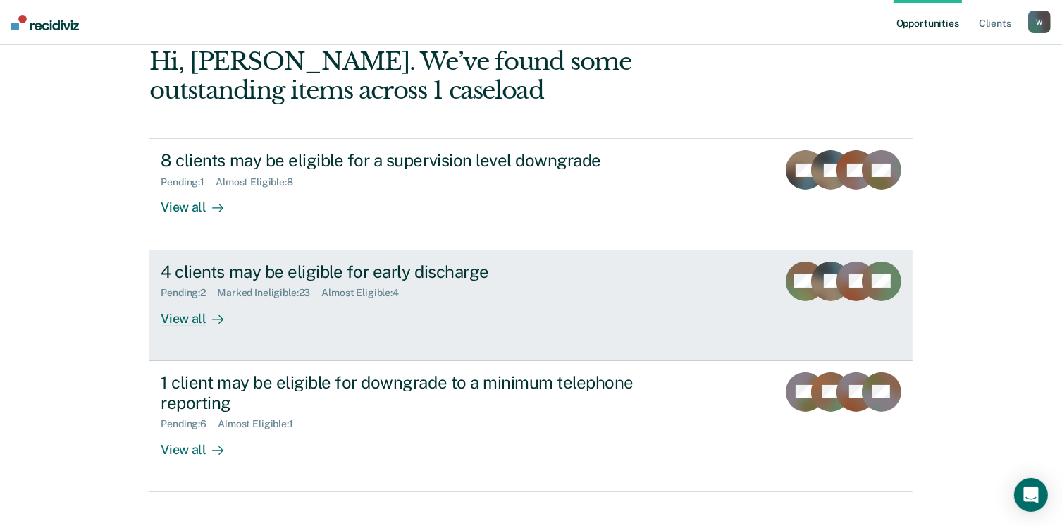
click at [293, 290] on div "Marked Ineligible : 23" at bounding box center [269, 293] width 104 height 12
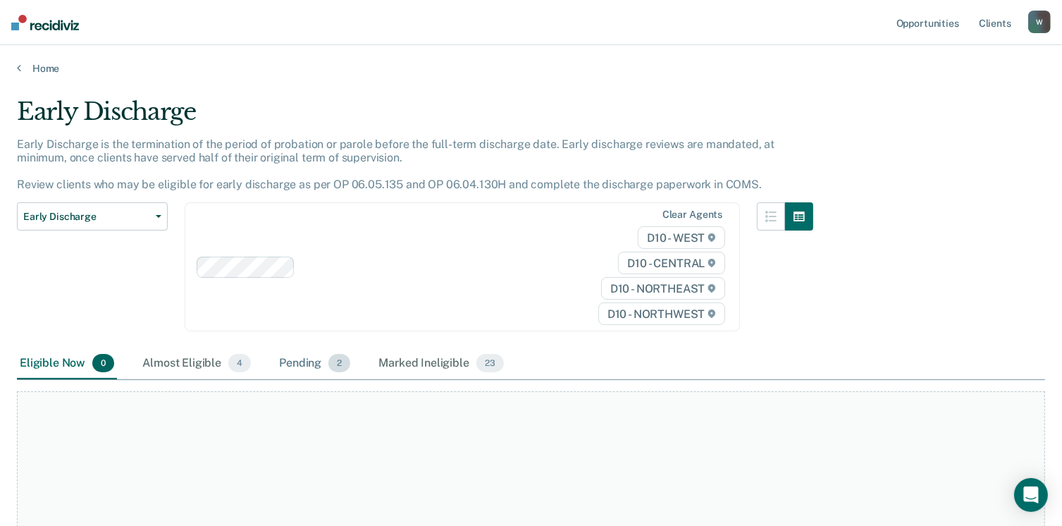
click at [317, 367] on div "Pending 2" at bounding box center [314, 363] width 77 height 31
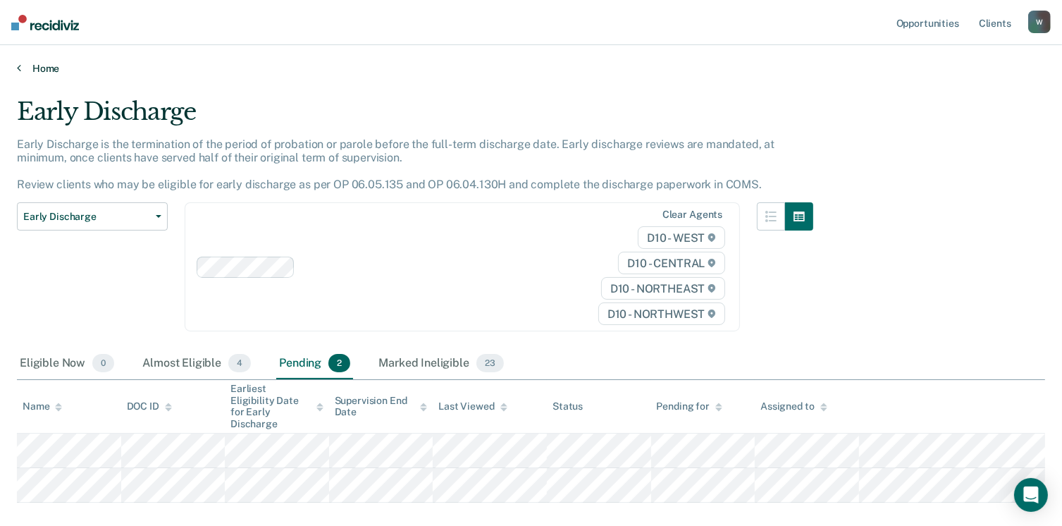
click at [33, 66] on link "Home" at bounding box center [531, 68] width 1028 height 13
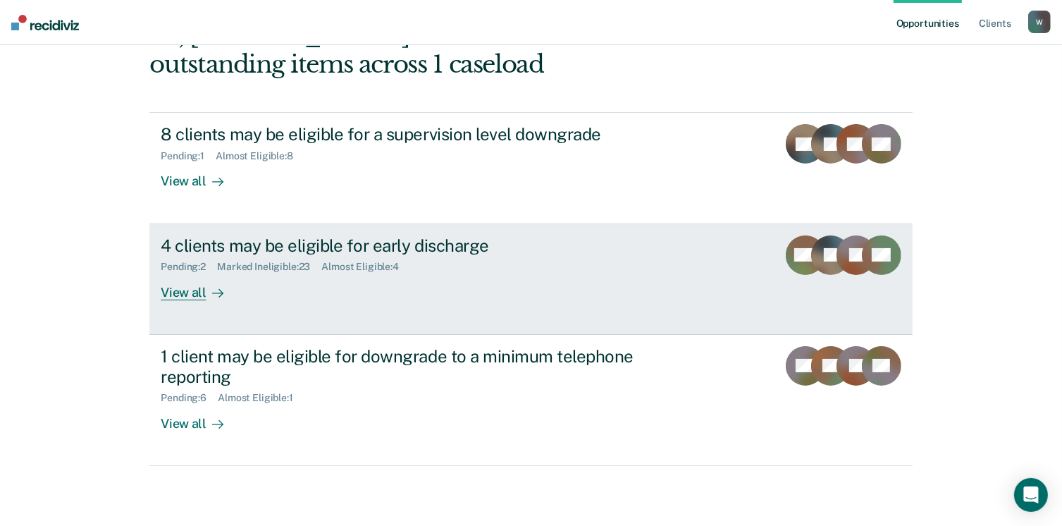
scroll to position [192, 0]
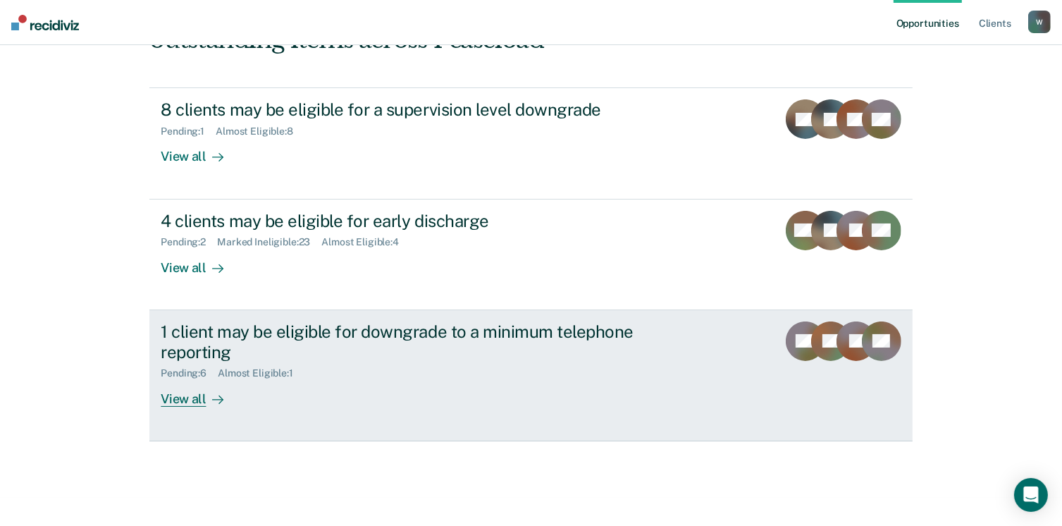
click at [425, 382] on div "1 client may be eligible for downgrade to a minimum telephone reporting Pending…" at bounding box center [425, 363] width 529 height 85
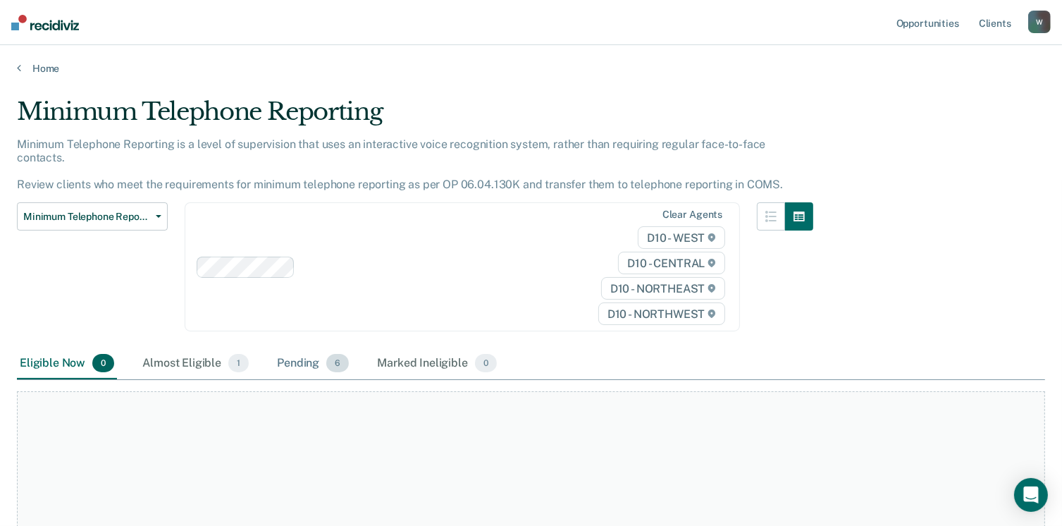
click at [299, 353] on div "Pending 6" at bounding box center [313, 363] width 78 height 31
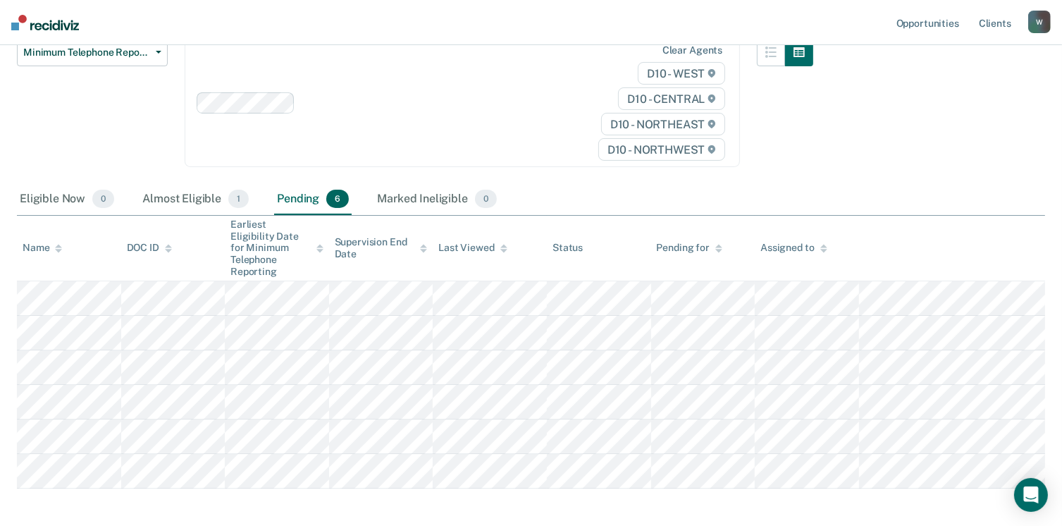
scroll to position [211, 0]
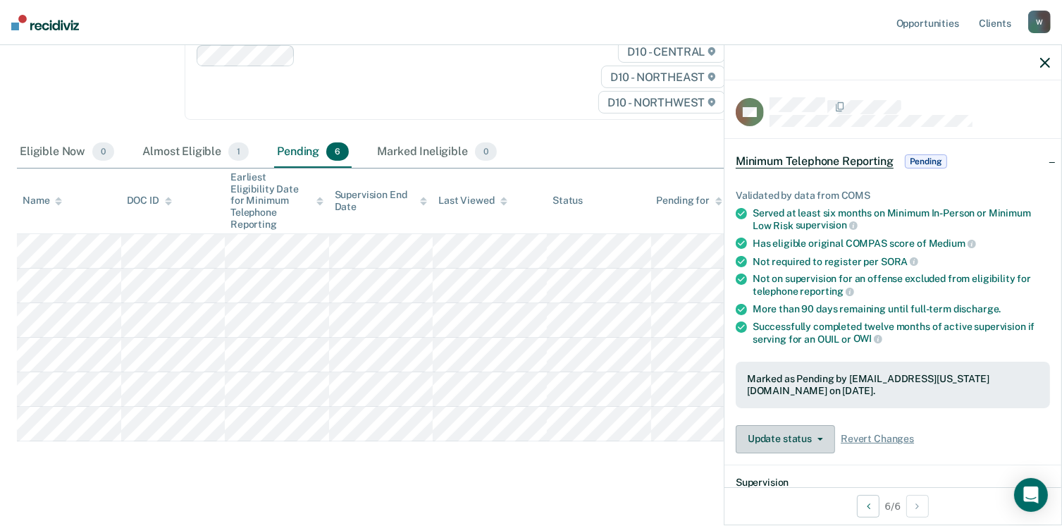
click at [794, 426] on button "Update status" at bounding box center [785, 439] width 99 height 28
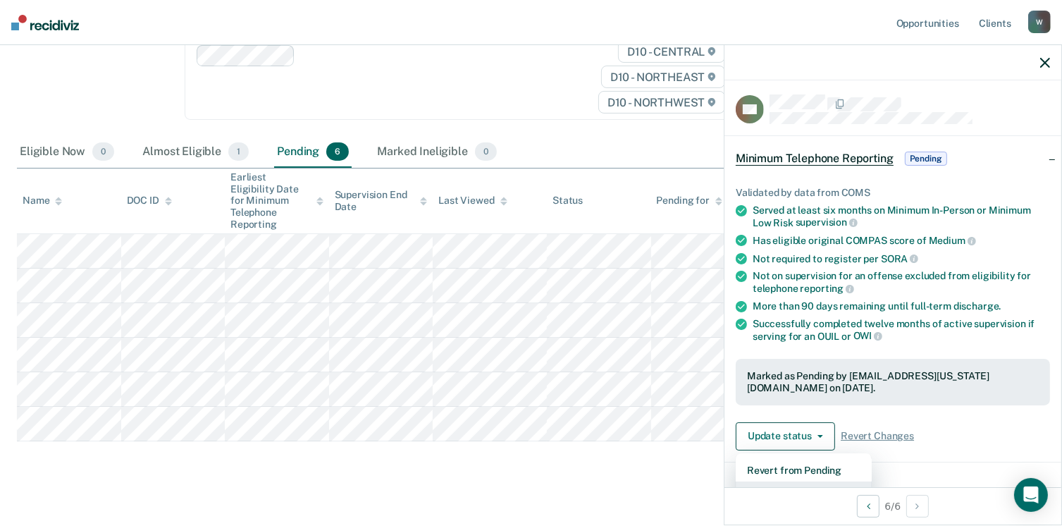
click at [803, 481] on button "Mark Ineligible" at bounding box center [804, 492] width 136 height 23
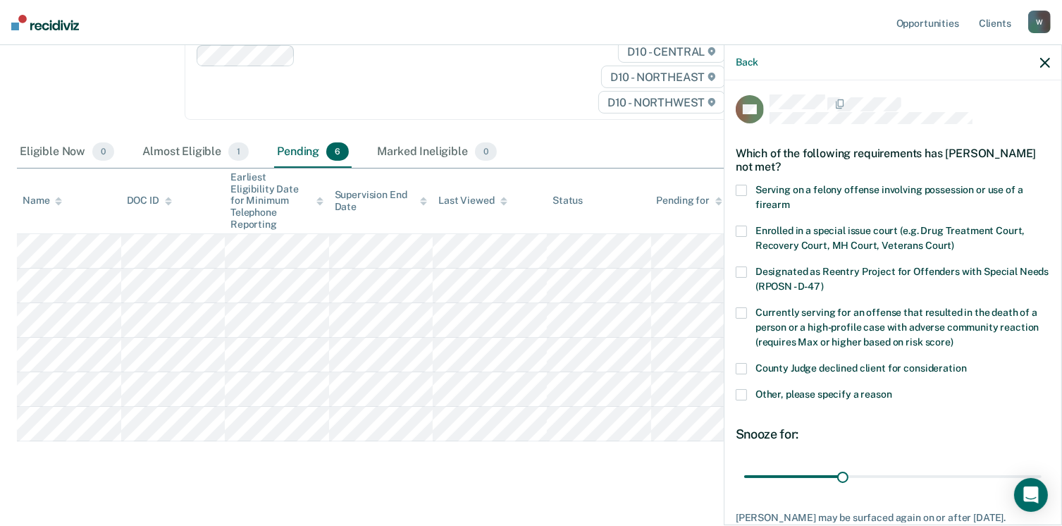
click at [596, 486] on main "Minimum Telephone Reporting Minimum Telephone Reporting is a level of supervisi…" at bounding box center [531, 200] width 1062 height 675
